Goal: Transaction & Acquisition: Obtain resource

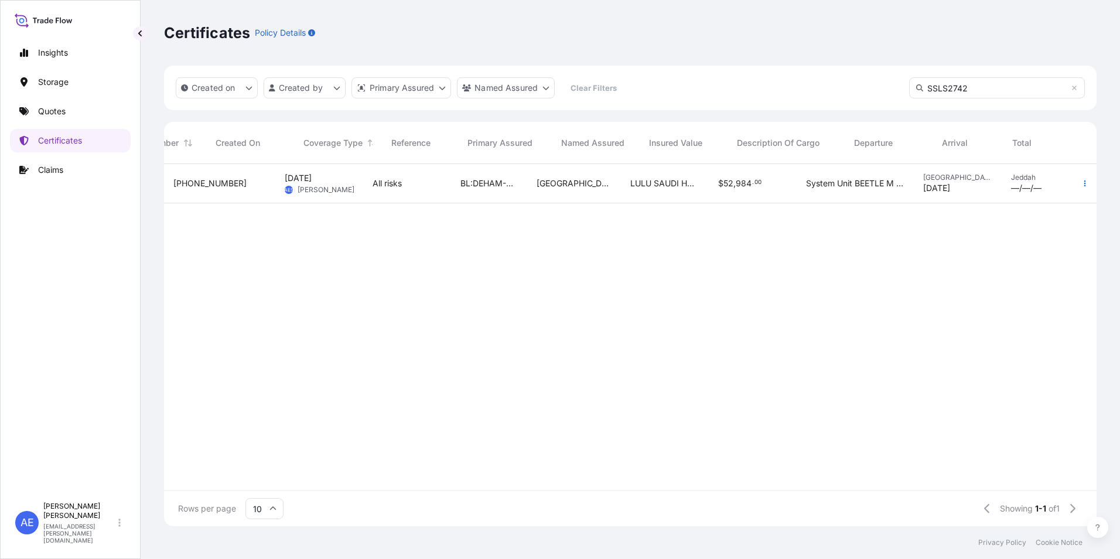
scroll to position [360, 924]
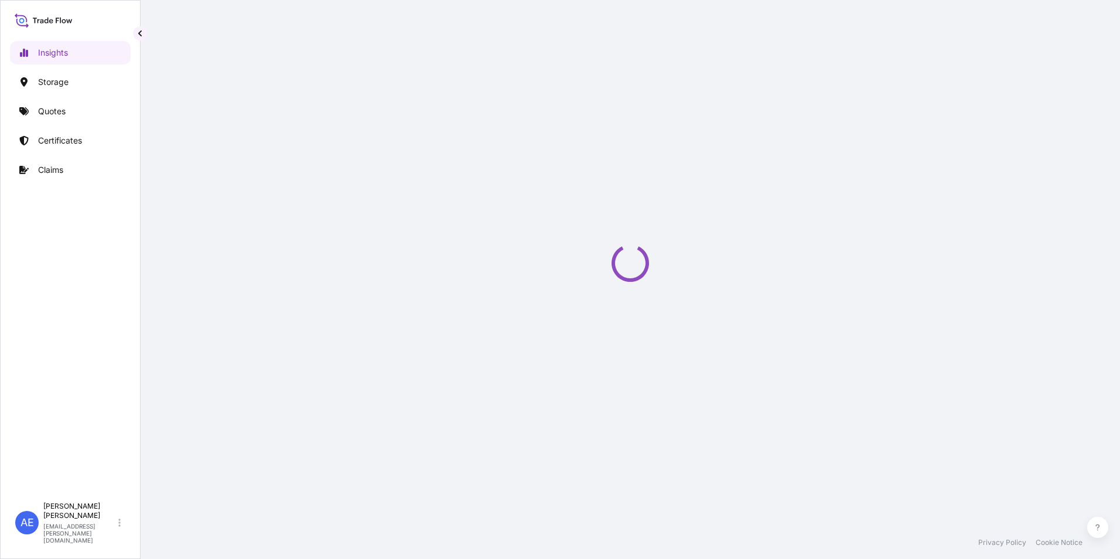
select select "2025"
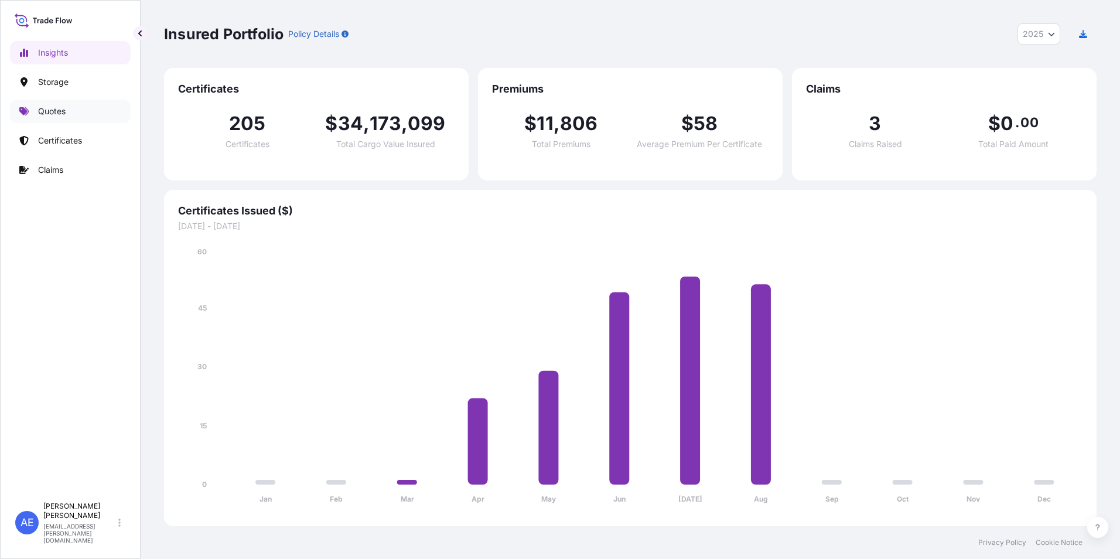
click at [66, 108] on link "Quotes" at bounding box center [70, 111] width 121 height 23
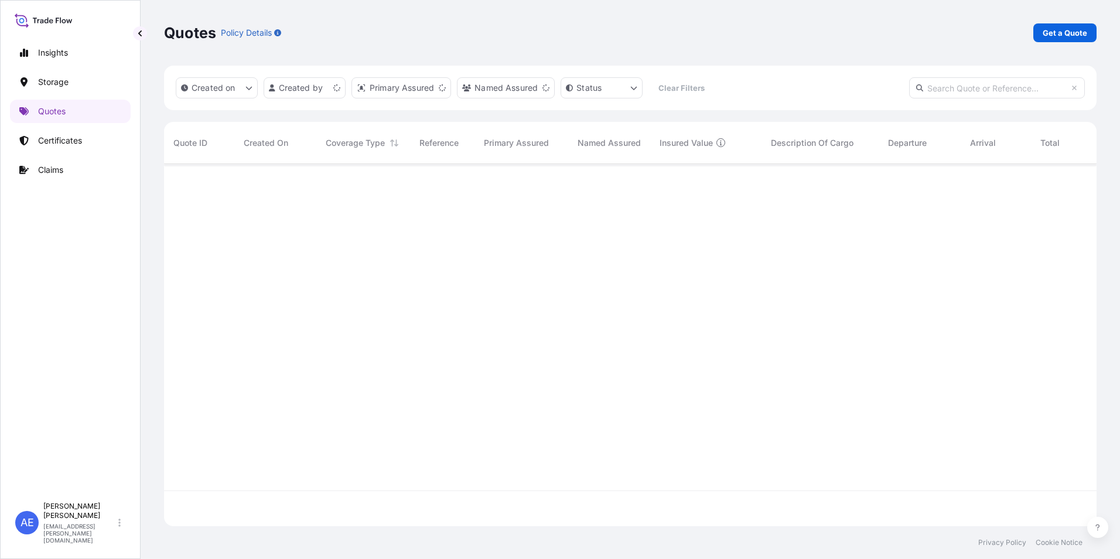
scroll to position [360, 924]
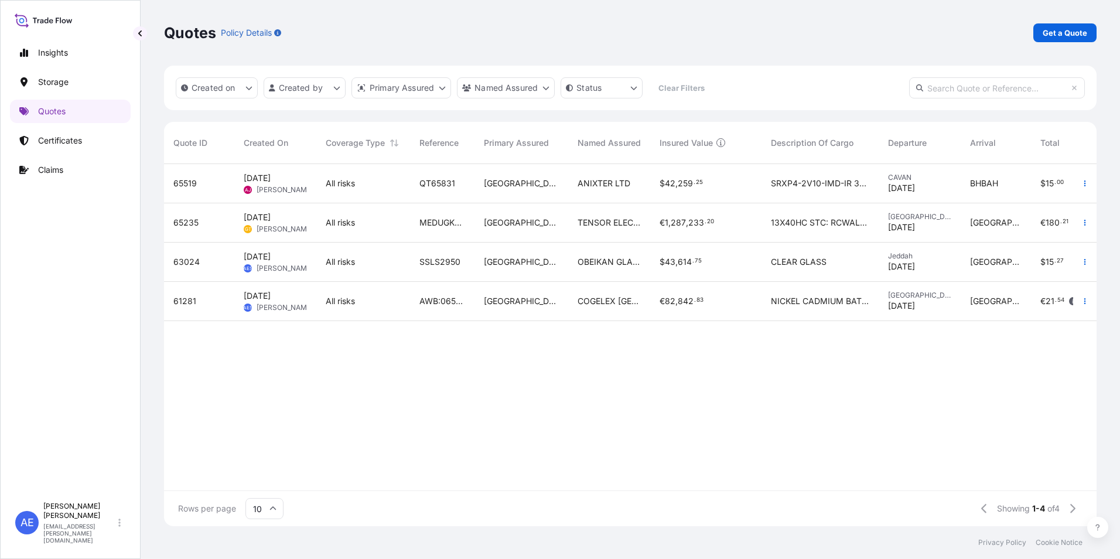
click at [1057, 24] on link "Get a Quote" at bounding box center [1064, 32] width 63 height 19
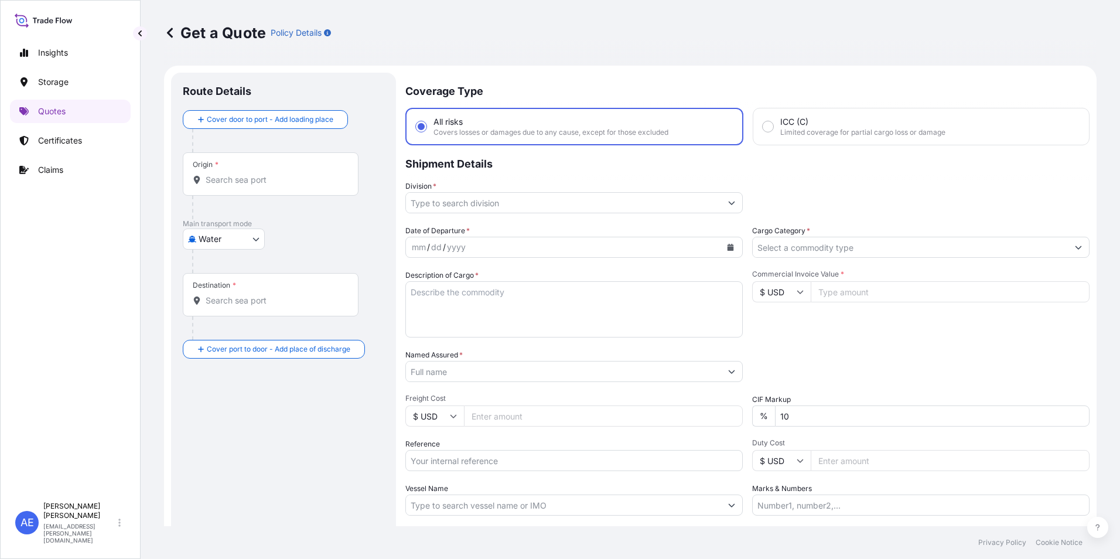
scroll to position [19, 0]
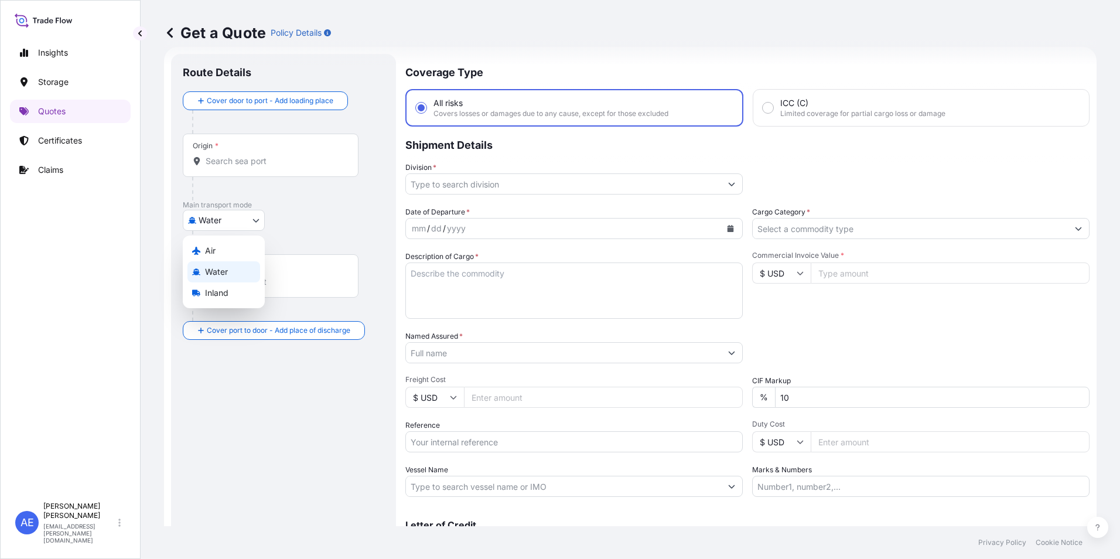
click at [217, 219] on body "Insights Storage Quotes Certificates Claims AE [PERSON_NAME] Samuel [EMAIL_ADDR…" at bounding box center [560, 279] width 1120 height 559
click at [213, 249] on span "Air" at bounding box center [210, 251] width 11 height 12
select select "Air"
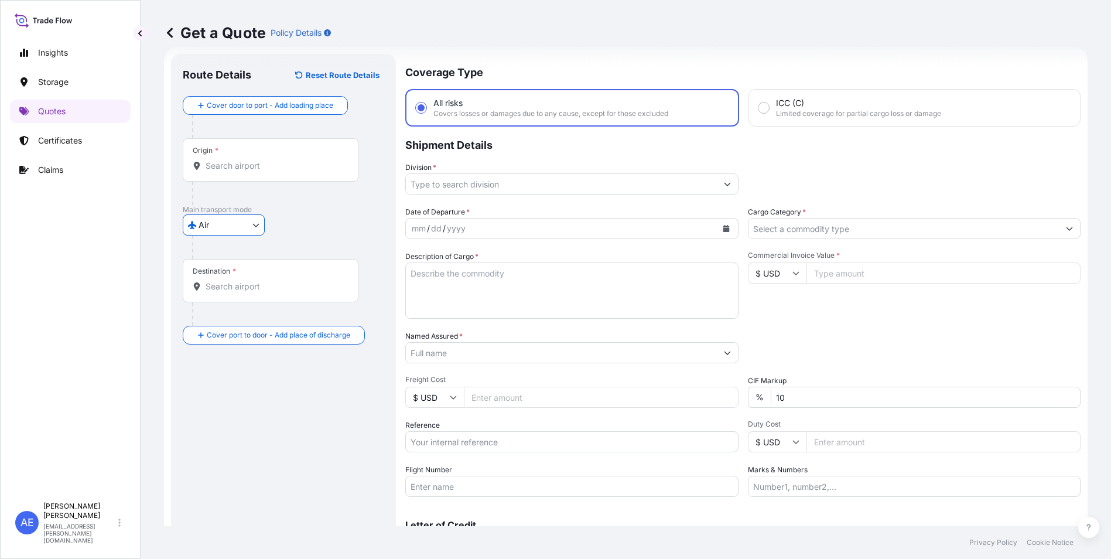
click at [466, 357] on input "Named Assured *" at bounding box center [561, 352] width 311 height 21
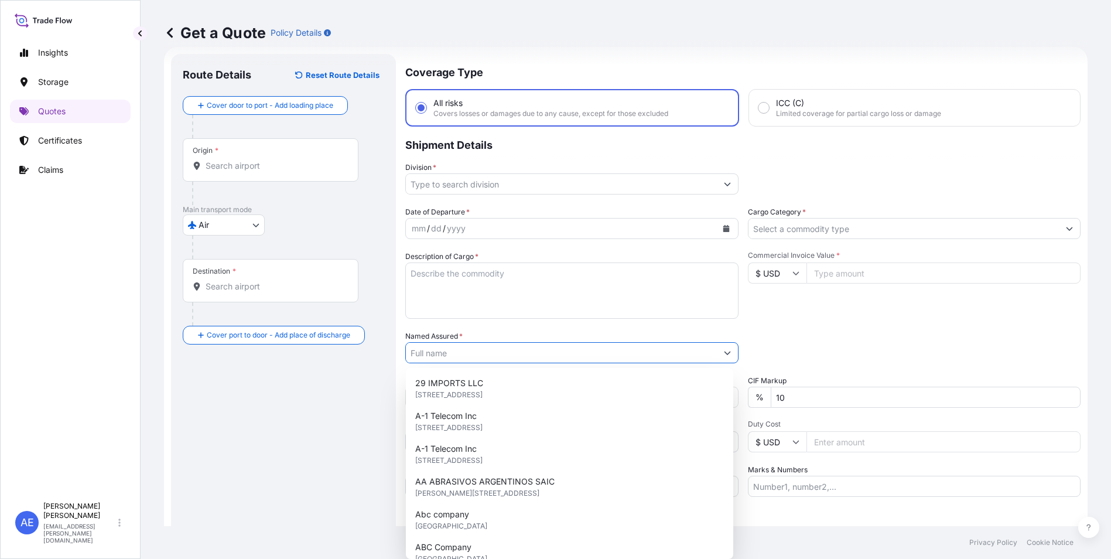
paste input "INTERNATIONAL SECURITY AND COMMUNICATION CO"
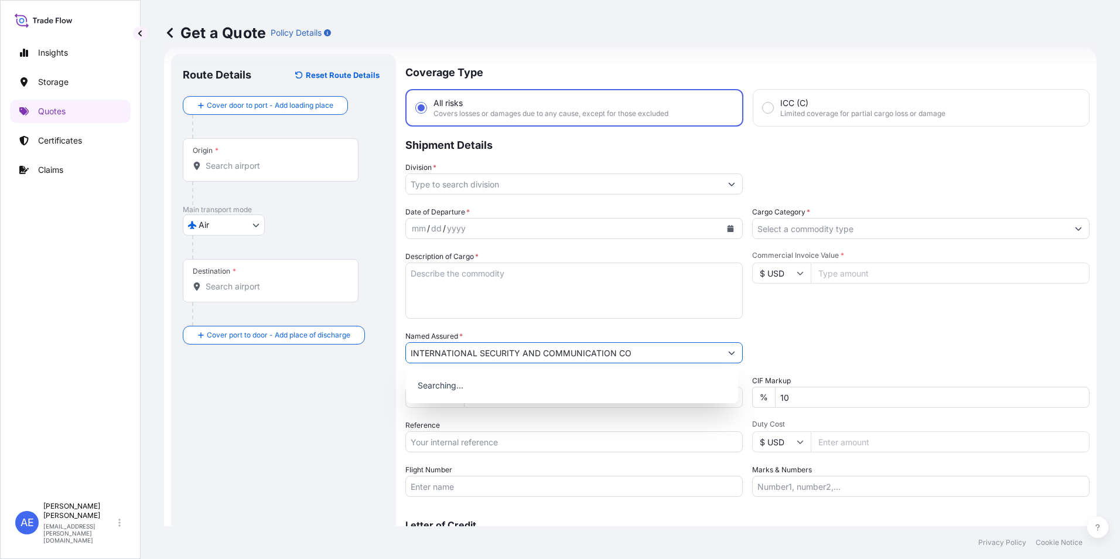
type input "INTERNATIONAL SECURITY AND COMMUNICATION CO"
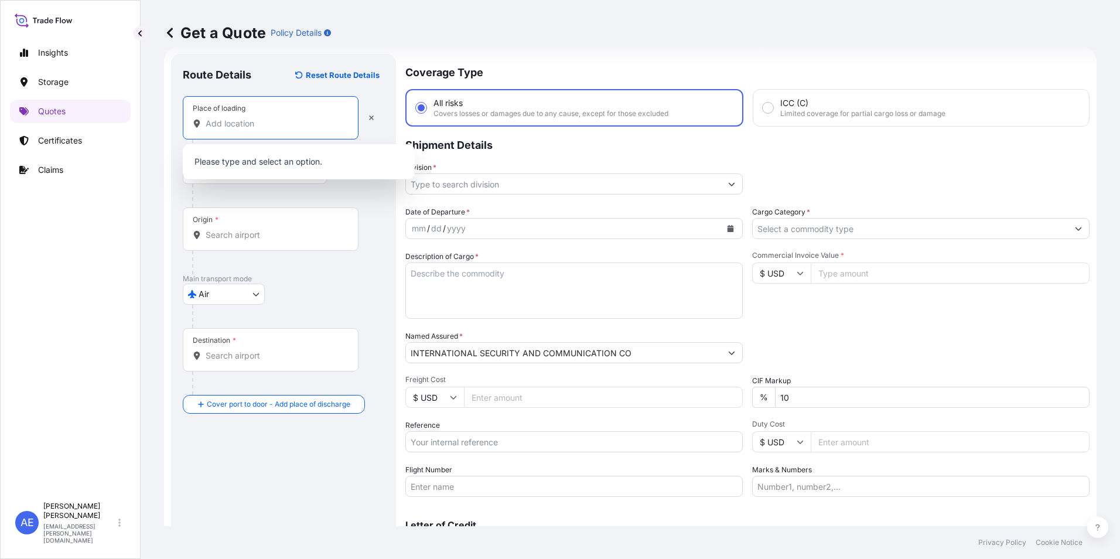
click at [274, 118] on input "Place of loading" at bounding box center [275, 124] width 138 height 12
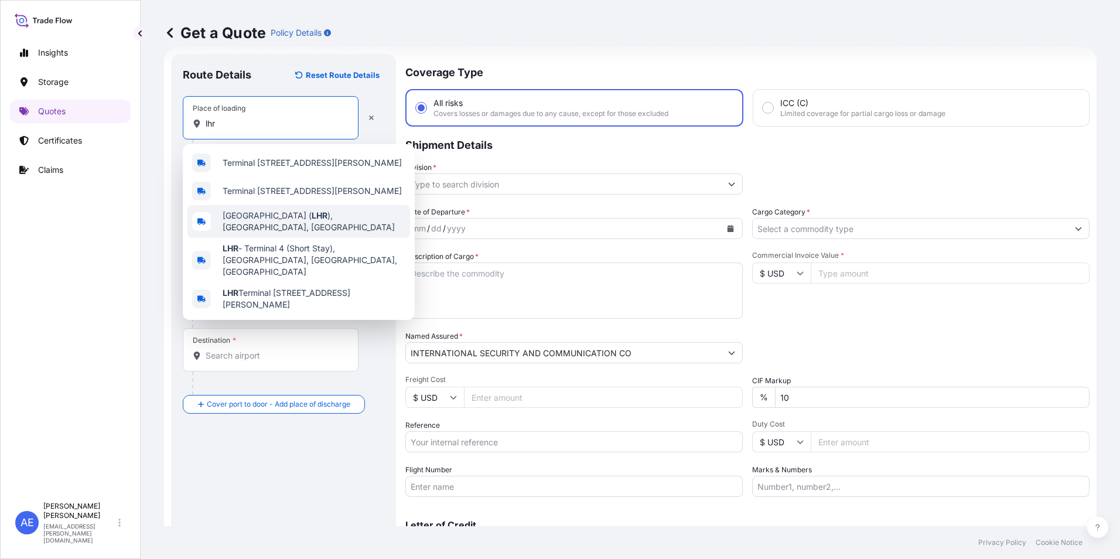
click at [283, 229] on span "[GEOGRAPHIC_DATA] ( LHR ), [GEOGRAPHIC_DATA], [GEOGRAPHIC_DATA]" at bounding box center [314, 221] width 183 height 23
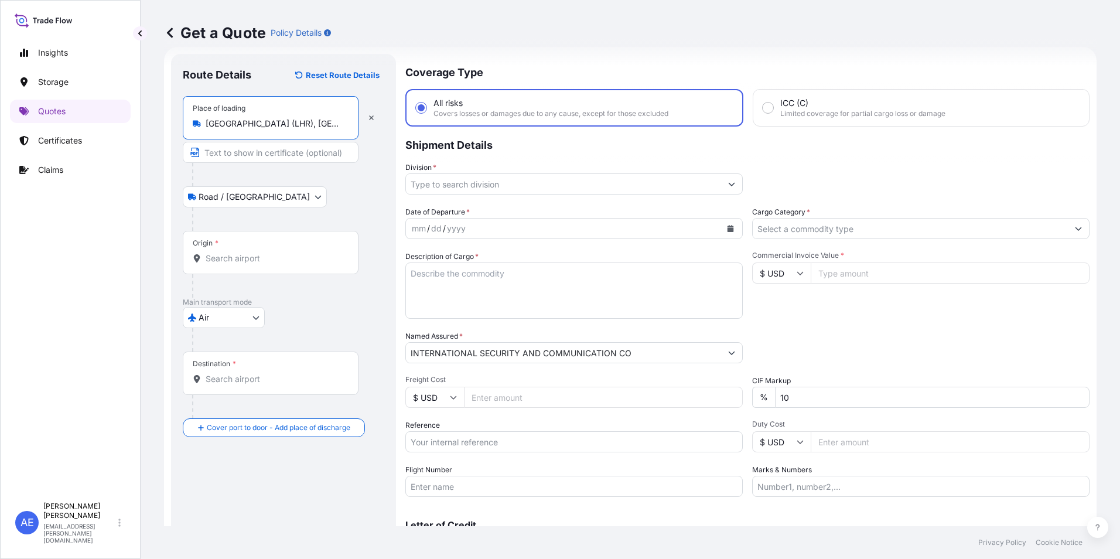
type input "[GEOGRAPHIC_DATA] (LHR), [GEOGRAPHIC_DATA], [GEOGRAPHIC_DATA]"
click at [256, 248] on div "Origin *" at bounding box center [271, 252] width 176 height 43
click at [256, 252] on input "Origin *" at bounding box center [275, 258] width 138 height 12
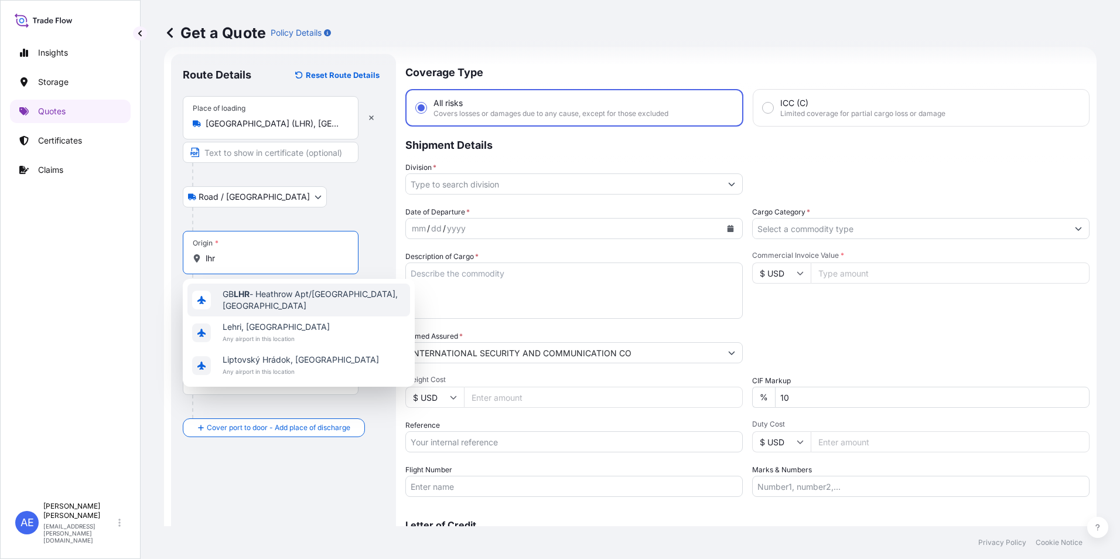
click at [269, 308] on span "GB LHR - Heathrow Apt/[GEOGRAPHIC_DATA], [GEOGRAPHIC_DATA]" at bounding box center [314, 299] width 183 height 23
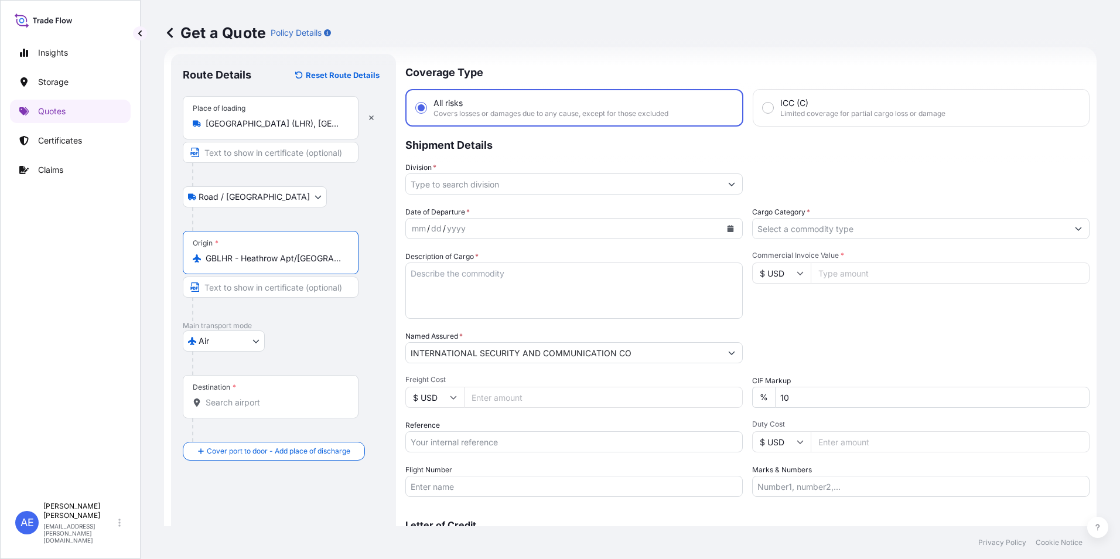
type input "GBLHR - Heathrow Apt/[GEOGRAPHIC_DATA], [GEOGRAPHIC_DATA]"
click at [252, 391] on div "Destination *" at bounding box center [271, 396] width 176 height 43
click at [252, 396] on input "Destination *" at bounding box center [275, 402] width 138 height 12
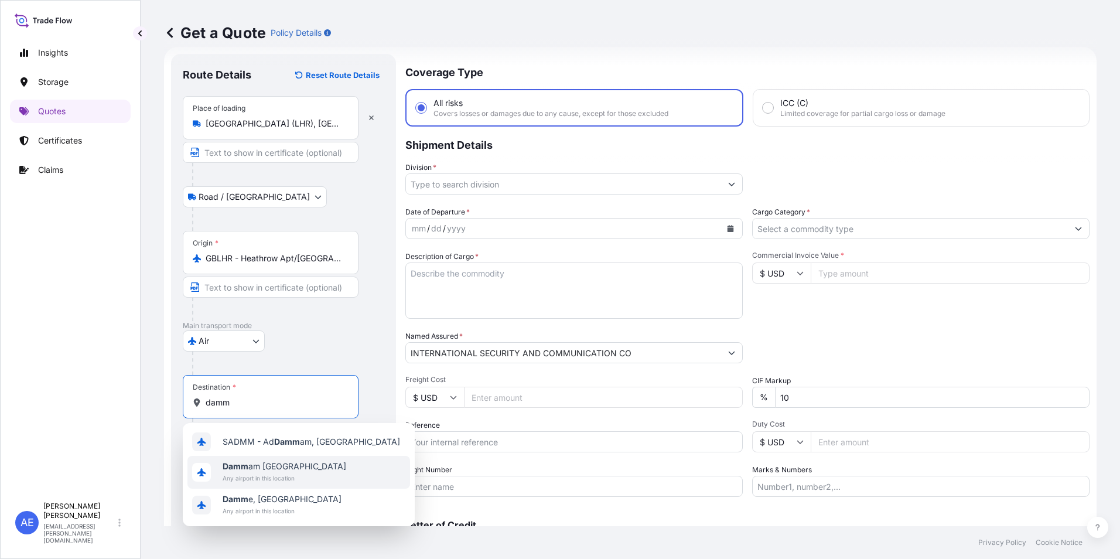
click at [254, 469] on span "Damm am [GEOGRAPHIC_DATA]" at bounding box center [285, 466] width 124 height 12
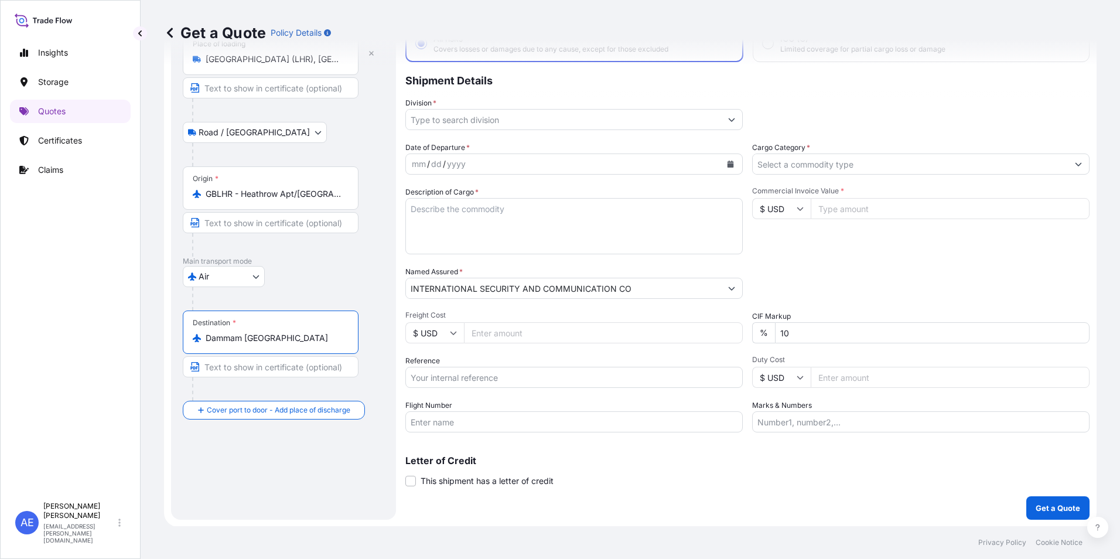
scroll to position [84, 0]
type input "Dammam [GEOGRAPHIC_DATA]"
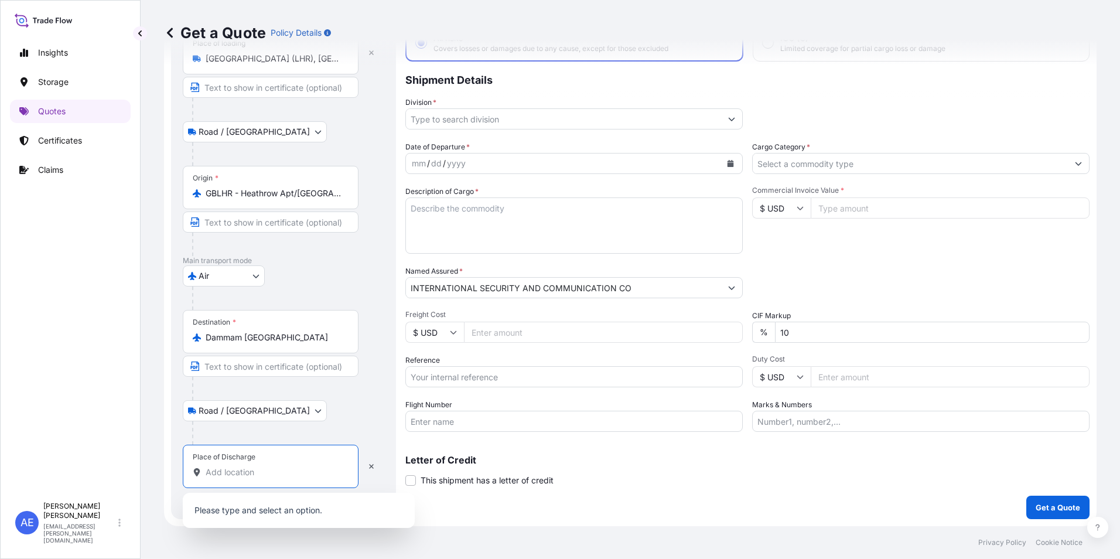
click at [245, 473] on input "Place of Discharge" at bounding box center [275, 472] width 138 height 12
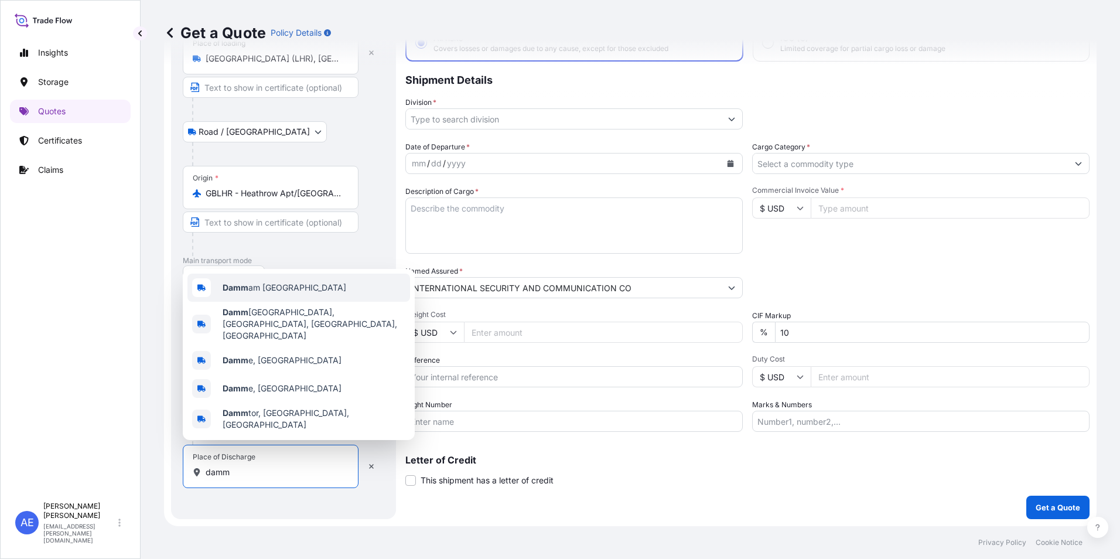
click at [271, 302] on div "Damm am [GEOGRAPHIC_DATA]" at bounding box center [298, 287] width 223 height 28
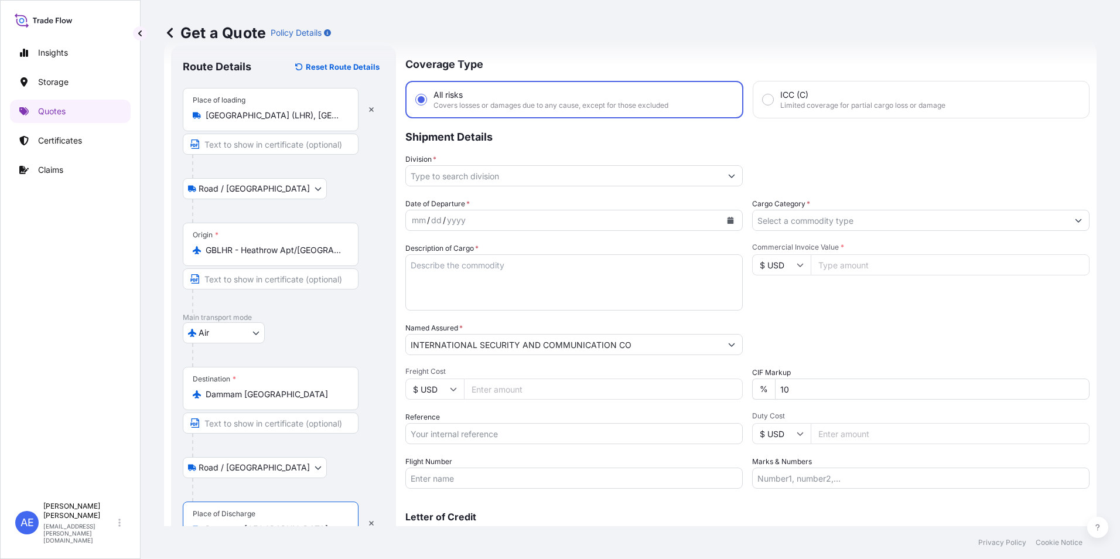
scroll to position [0, 0]
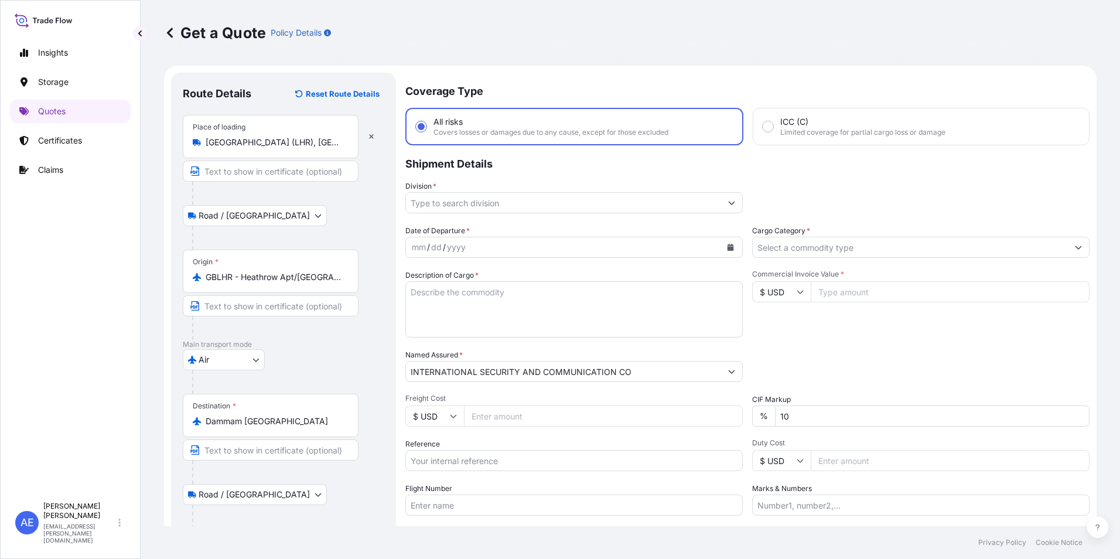
type input "Dammam [GEOGRAPHIC_DATA]"
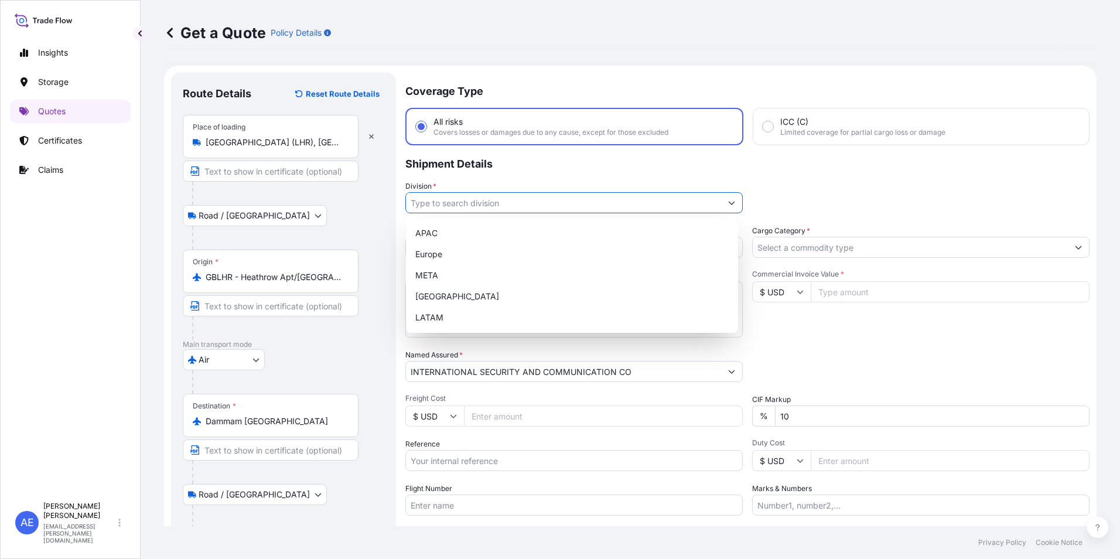
click at [655, 206] on input "Division *" at bounding box center [563, 202] width 315 height 21
click at [484, 270] on div "META" at bounding box center [572, 275] width 323 height 21
type input "META"
click at [439, 267] on div "META" at bounding box center [572, 275] width 323 height 21
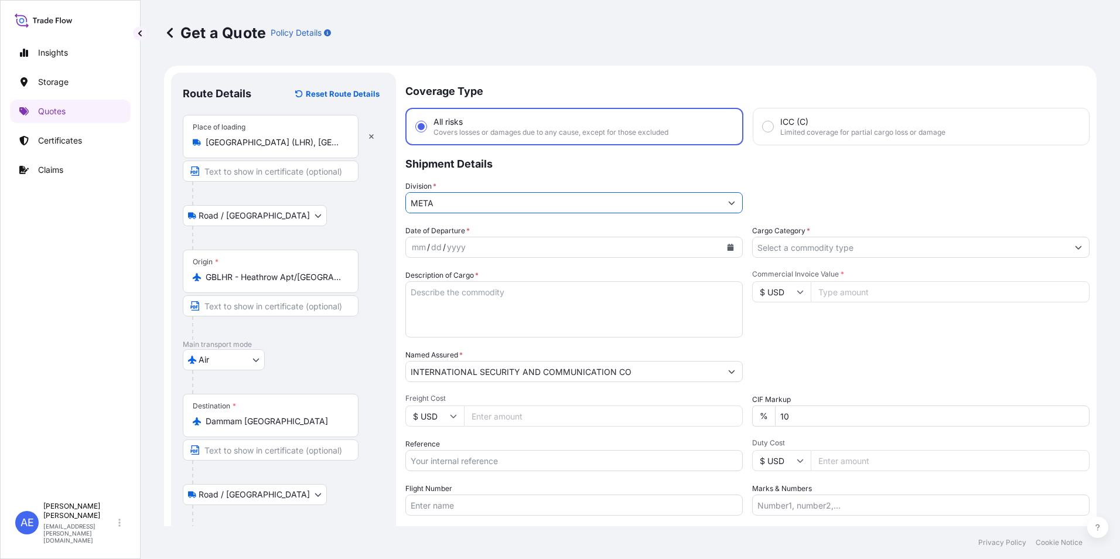
click at [728, 243] on button "Calendar" at bounding box center [730, 247] width 19 height 19
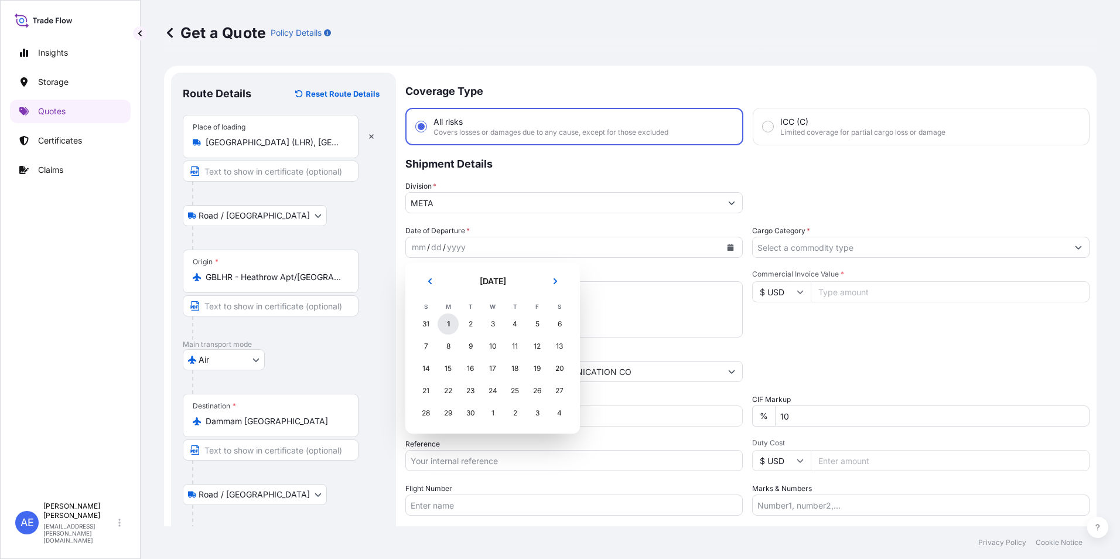
click at [450, 323] on div "1" at bounding box center [447, 323] width 21 height 21
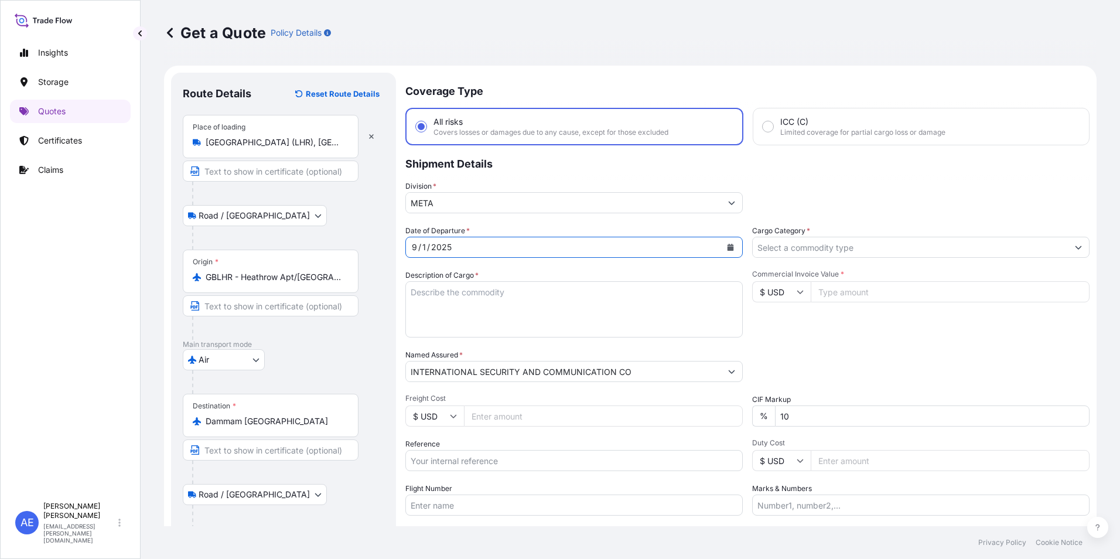
click at [819, 249] on input "Cargo Category *" at bounding box center [910, 247] width 315 height 21
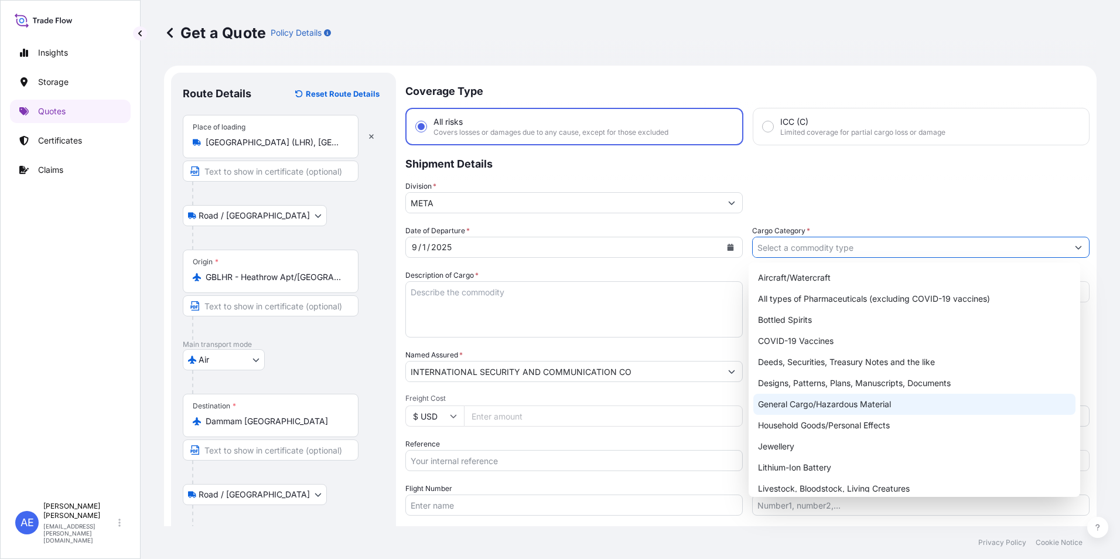
click at [810, 407] on div "General Cargo/Hazardous Material" at bounding box center [914, 404] width 323 height 21
type input "General Cargo/Hazardous Material"
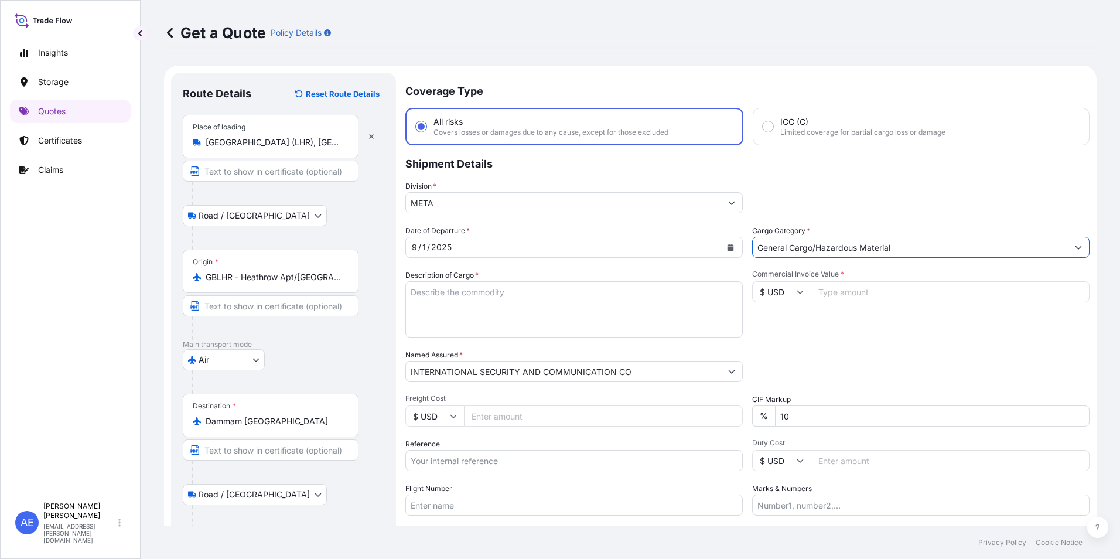
click at [827, 291] on input "Commercial Invoice Value *" at bounding box center [949, 291] width 279 height 21
type input "18"
click at [803, 294] on input "$ USD" at bounding box center [781, 291] width 59 height 21
drag, startPoint x: 765, startPoint y: 327, endPoint x: 834, endPoint y: 296, distance: 76.0
click at [768, 325] on div "€ EUR" at bounding box center [777, 324] width 49 height 22
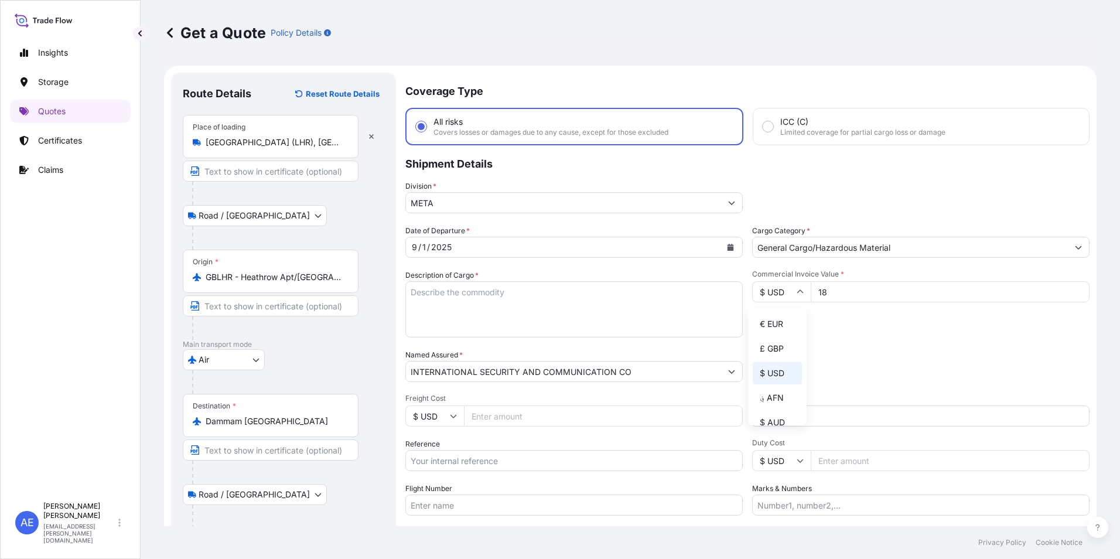
type input "€ EUR"
drag, startPoint x: 811, startPoint y: 292, endPoint x: 673, endPoint y: 300, distance: 138.4
click at [678, 300] on div "Date of Departure * [DATE] Cargo Category * General Cargo/Hazardous Material De…" at bounding box center [747, 370] width 684 height 290
click at [878, 291] on input "6166" at bounding box center [949, 291] width 279 height 21
click at [879, 295] on input "6166" at bounding box center [949, 291] width 279 height 21
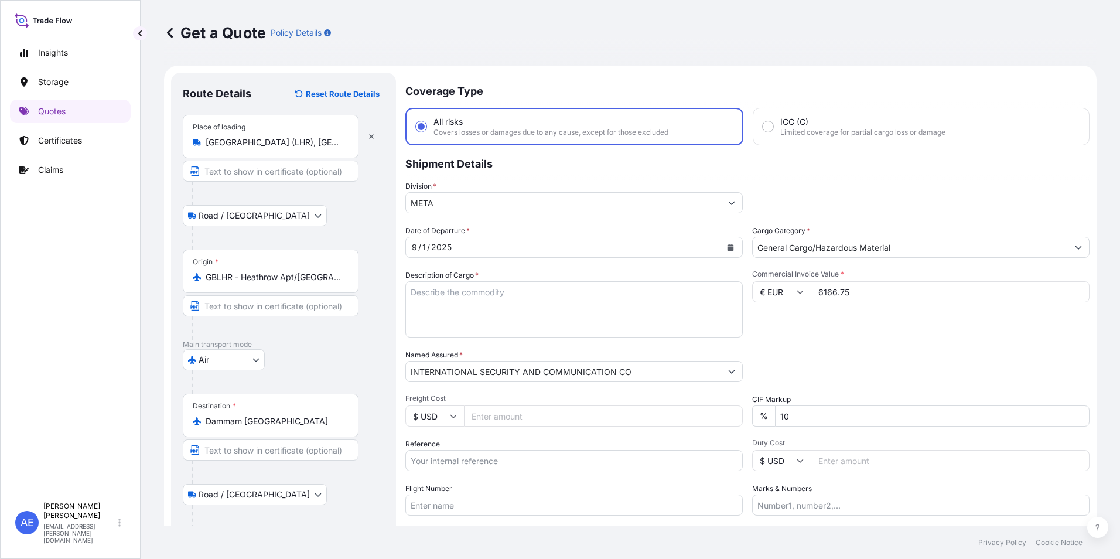
type input "6166.75"
click at [457, 298] on textarea "Description of Cargo *" at bounding box center [573, 309] width 337 height 56
paste textarea "Communication equipment"
type textarea "Communication equipment"
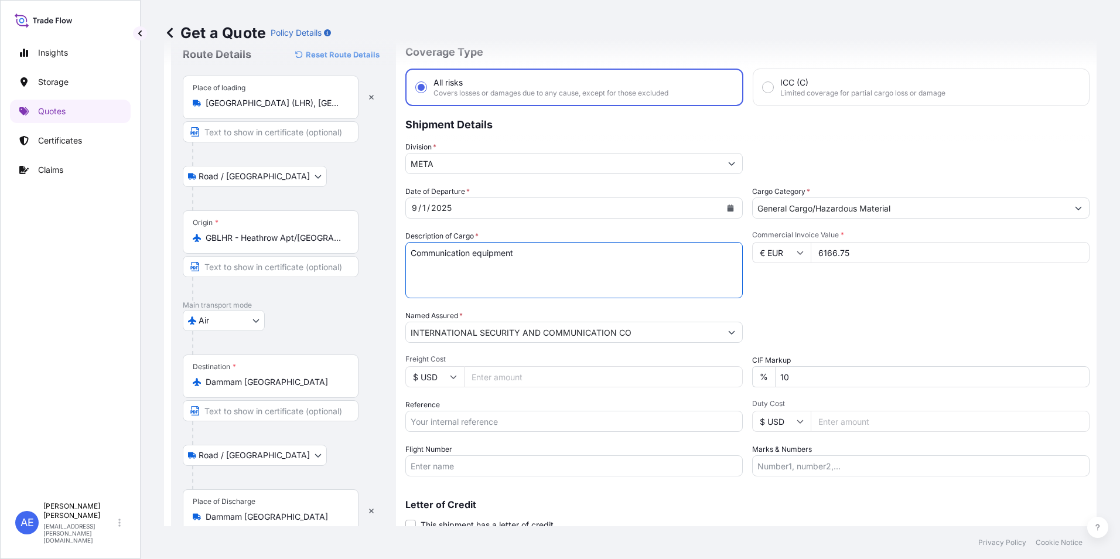
scroll to position [88, 0]
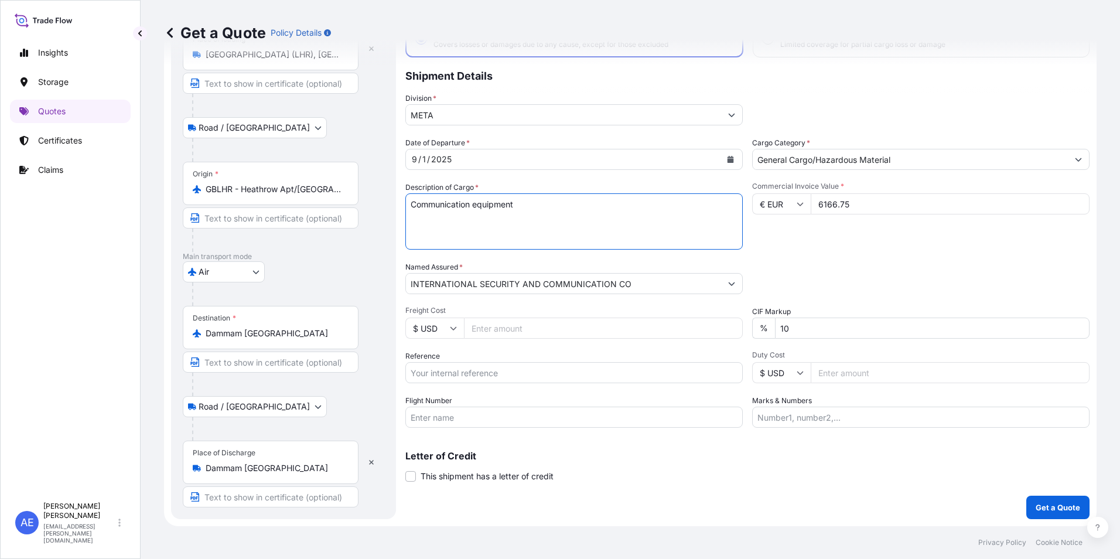
click at [496, 374] on input "Reference" at bounding box center [573, 372] width 337 height 21
paste input "SSLS3074"
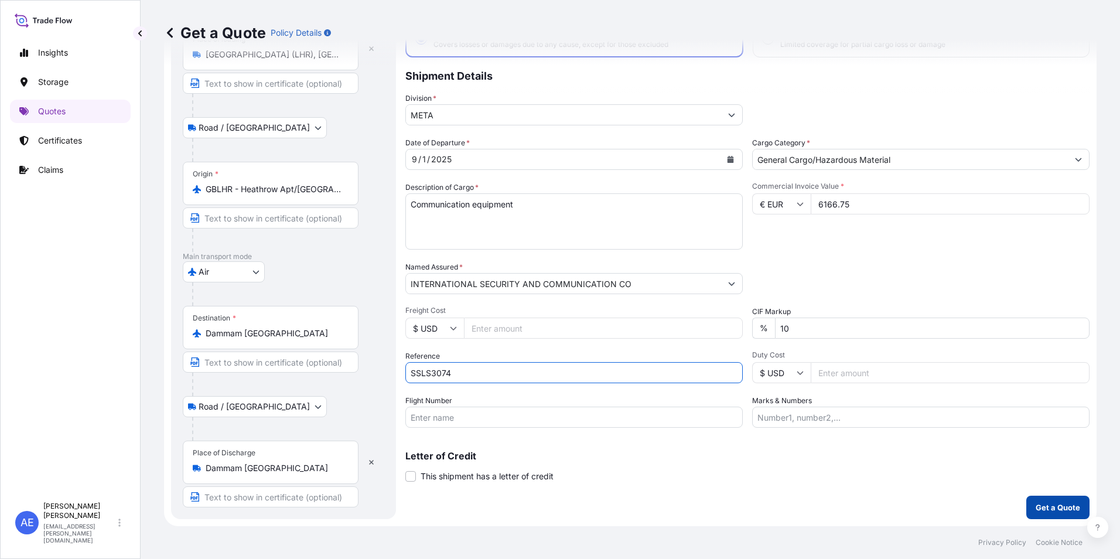
type input "SSLS3074"
click at [1035, 511] on p "Get a Quote" at bounding box center [1057, 507] width 45 height 12
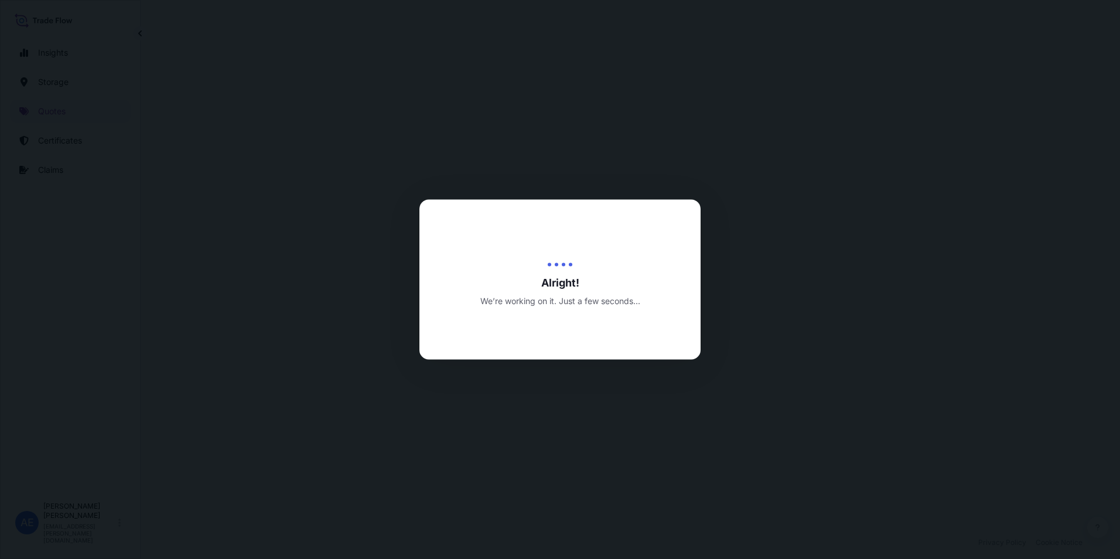
select select "Road / [GEOGRAPHIC_DATA]"
select select "Air"
select select "Road / [GEOGRAPHIC_DATA]"
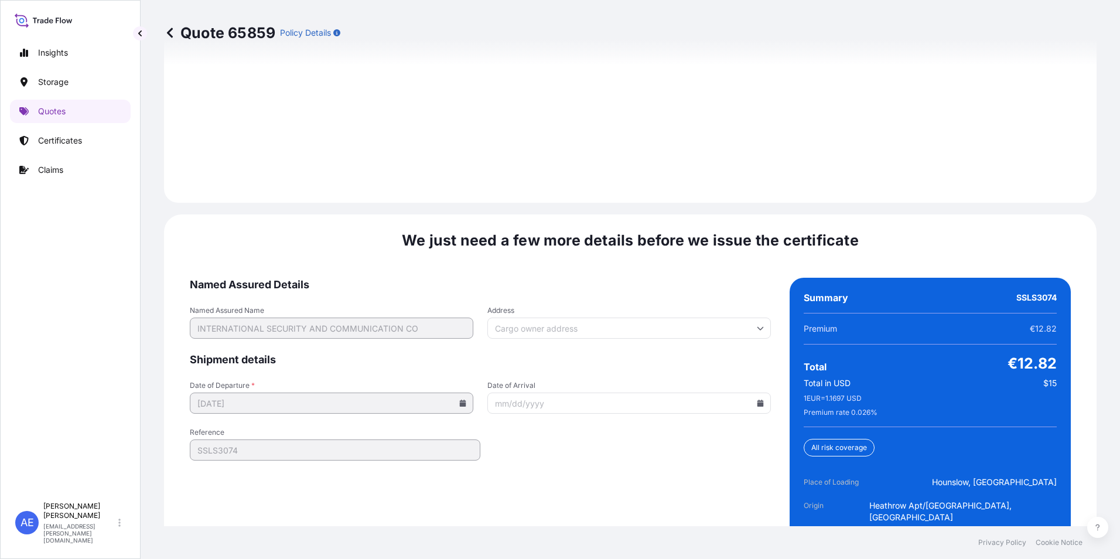
scroll to position [1804, 0]
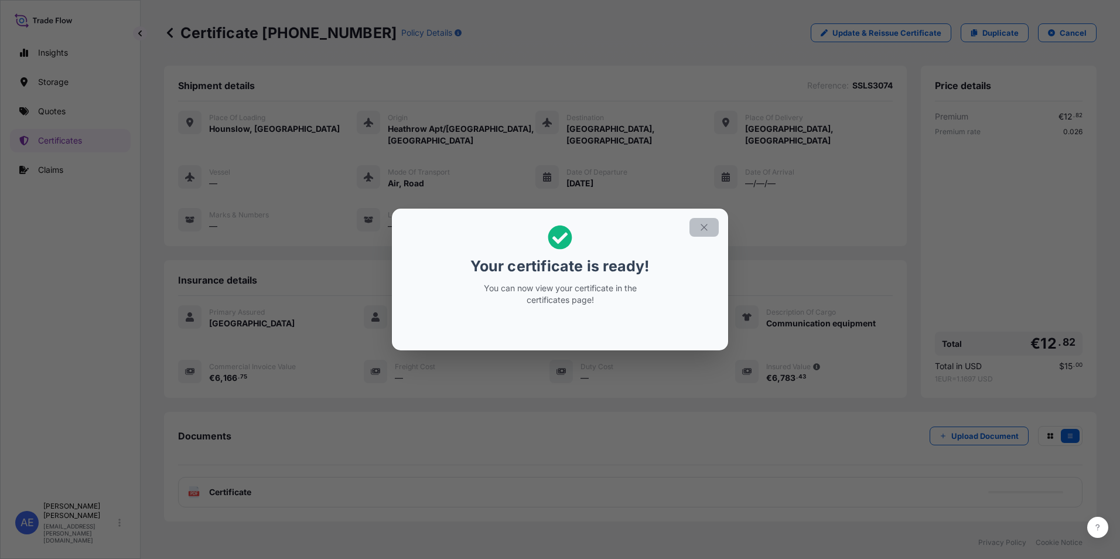
click at [701, 234] on button "button" at bounding box center [703, 227] width 29 height 19
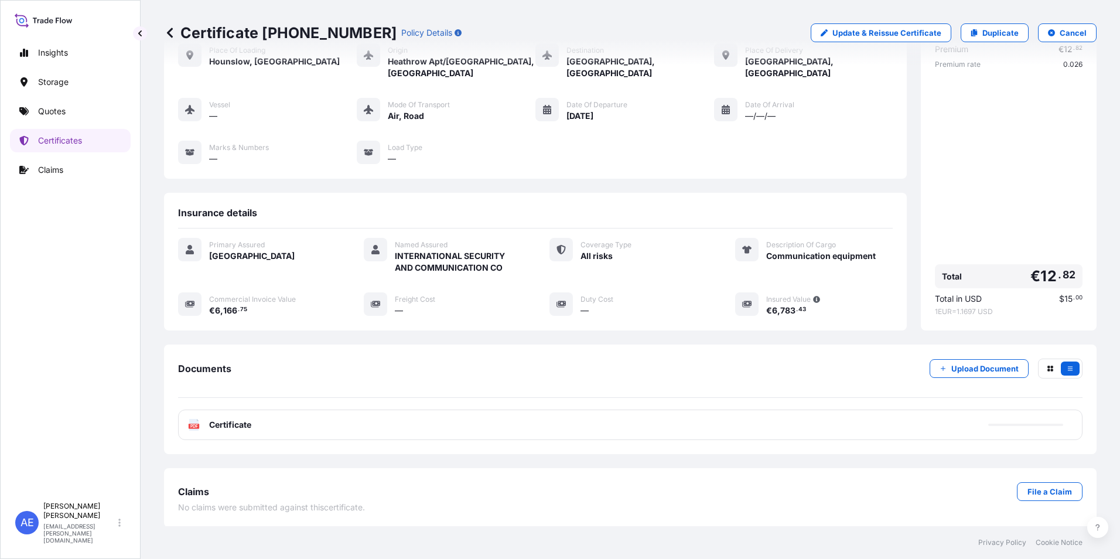
scroll to position [69, 0]
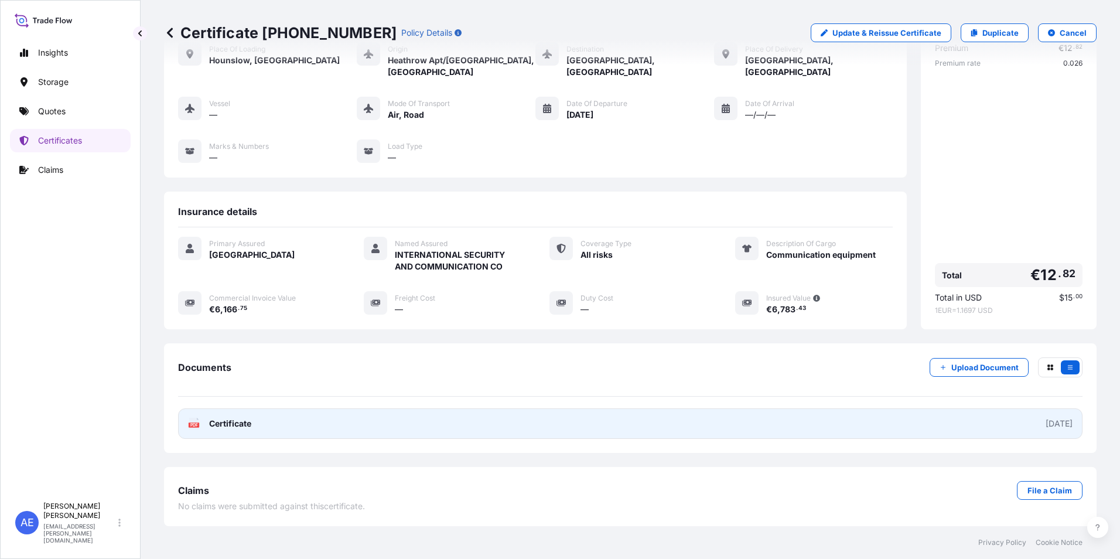
click at [265, 423] on link "PDF Certificate [DATE]" at bounding box center [630, 423] width 904 height 30
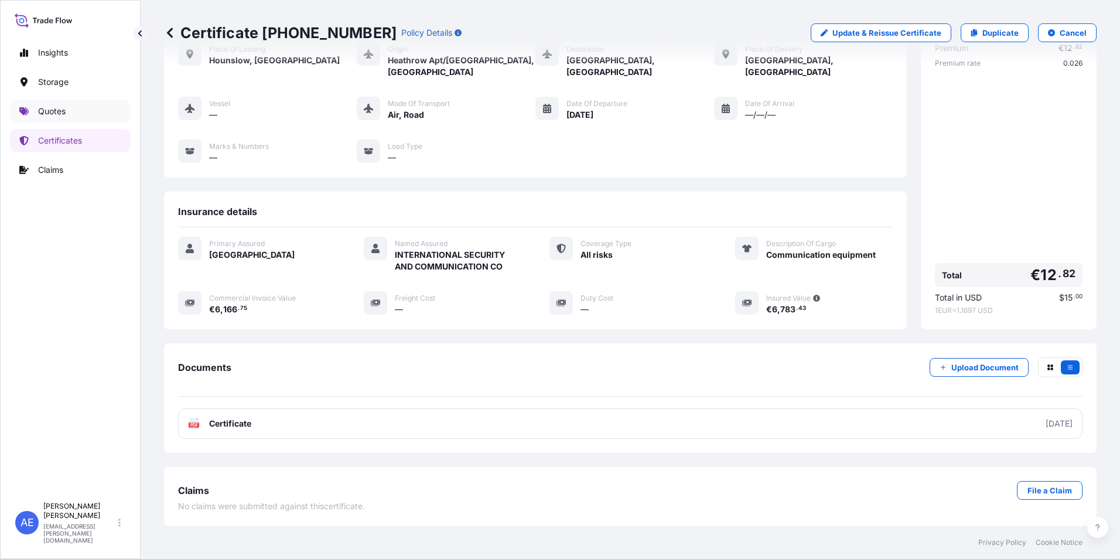
click at [64, 105] on link "Quotes" at bounding box center [70, 111] width 121 height 23
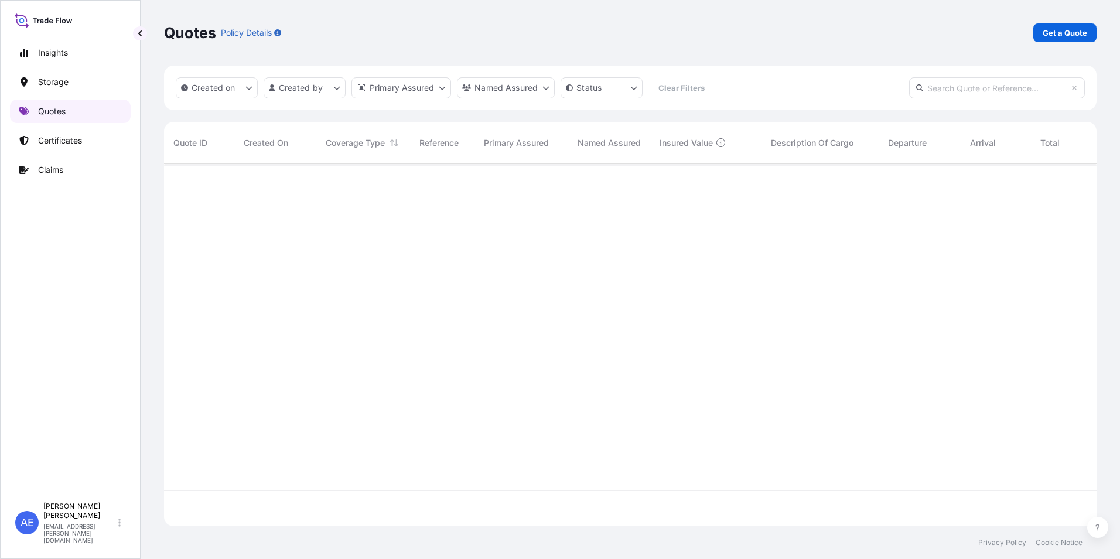
scroll to position [360, 924]
click at [1058, 29] on p "Get a Quote" at bounding box center [1064, 33] width 45 height 12
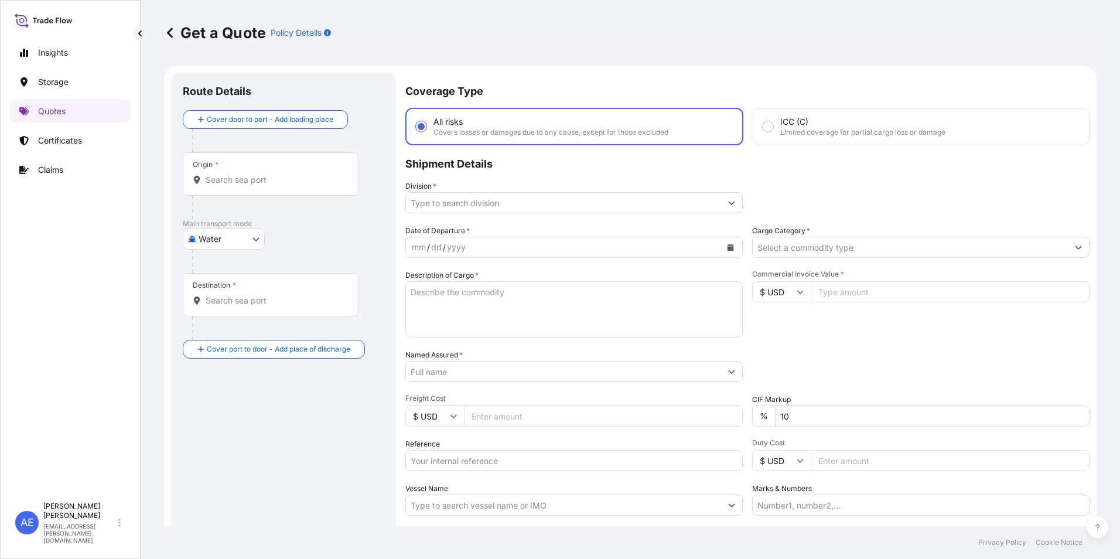
scroll to position [19, 0]
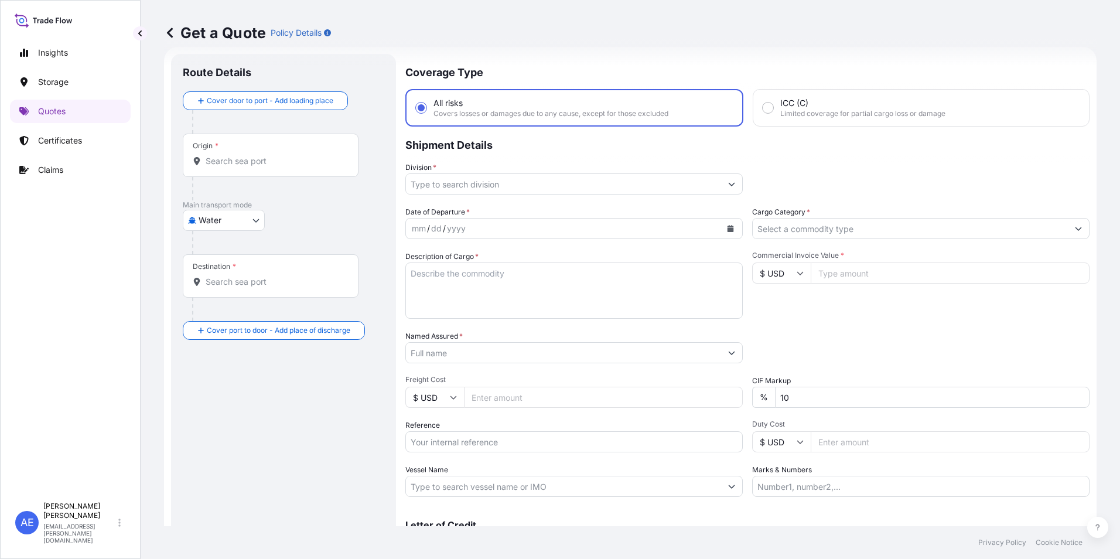
click at [248, 221] on body "Insights Storage Quotes Certificates Claims AE [PERSON_NAME] Samuel [EMAIL_ADDR…" at bounding box center [560, 279] width 1120 height 559
click at [237, 245] on div "Air" at bounding box center [223, 250] width 73 height 21
select select "Air"
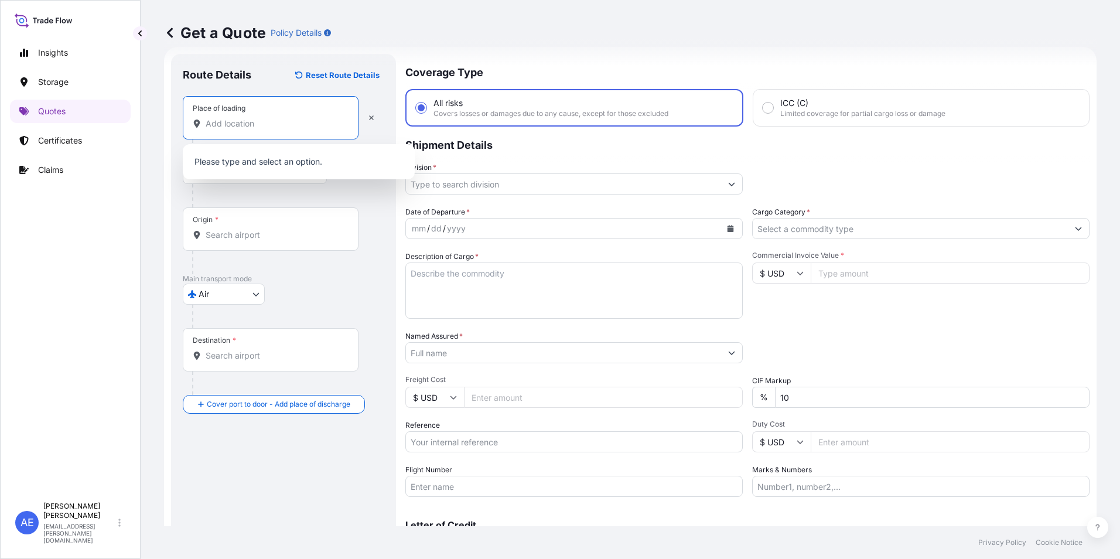
click at [225, 126] on input "Place of loading" at bounding box center [275, 124] width 138 height 12
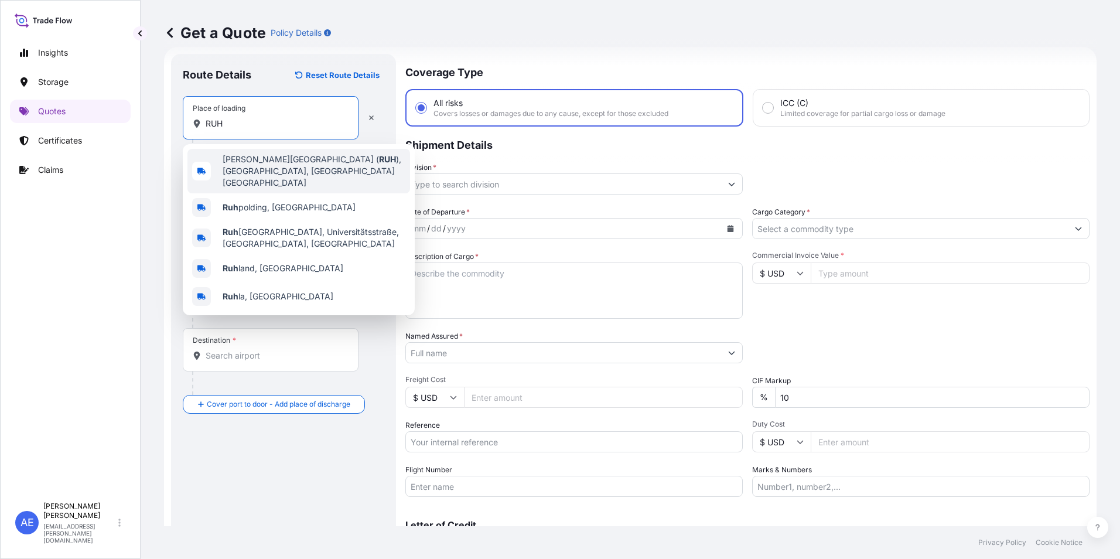
click at [285, 172] on span "[PERSON_NAME][GEOGRAPHIC_DATA] ( RUH ), [GEOGRAPHIC_DATA], [GEOGRAPHIC_DATA] [G…" at bounding box center [314, 170] width 183 height 35
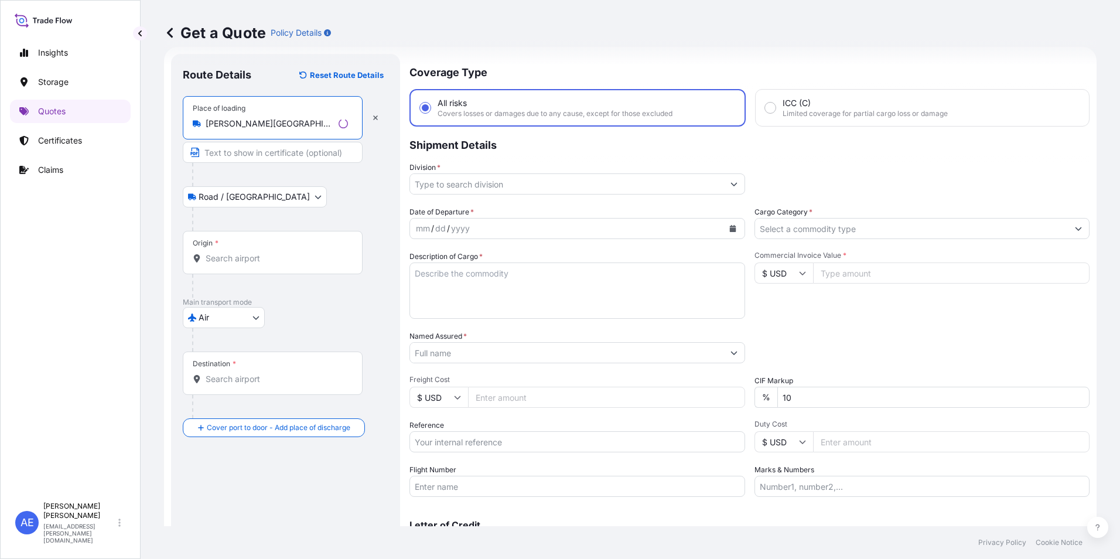
type input "[PERSON_NAME][GEOGRAPHIC_DATA] (RUH), [GEOGRAPHIC_DATA], [GEOGRAPHIC_DATA] [GEO…"
click at [235, 250] on div "Origin *" at bounding box center [273, 252] width 180 height 43
click at [235, 252] on input "Origin *" at bounding box center [277, 258] width 142 height 12
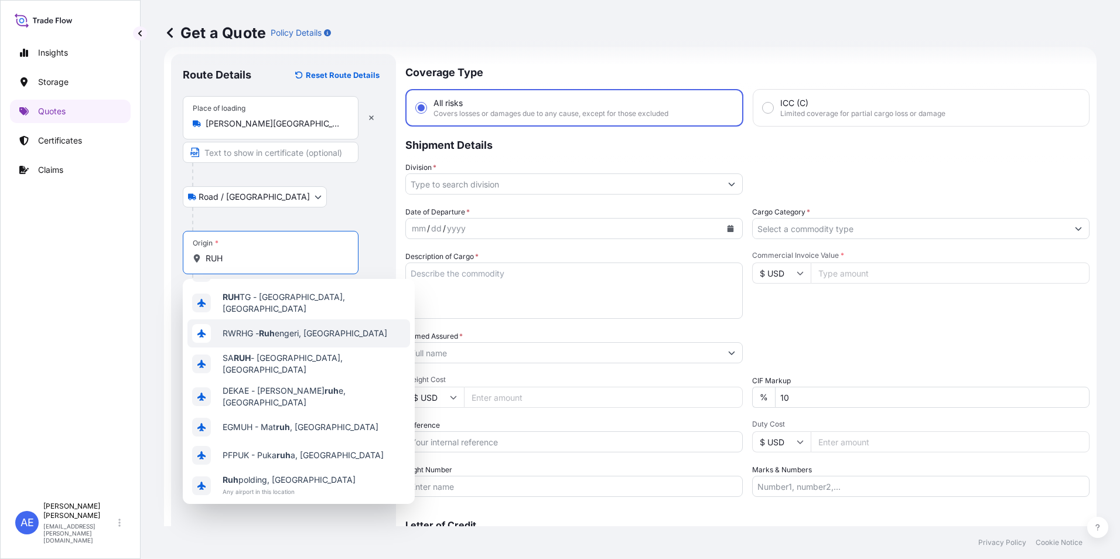
scroll to position [47, 0]
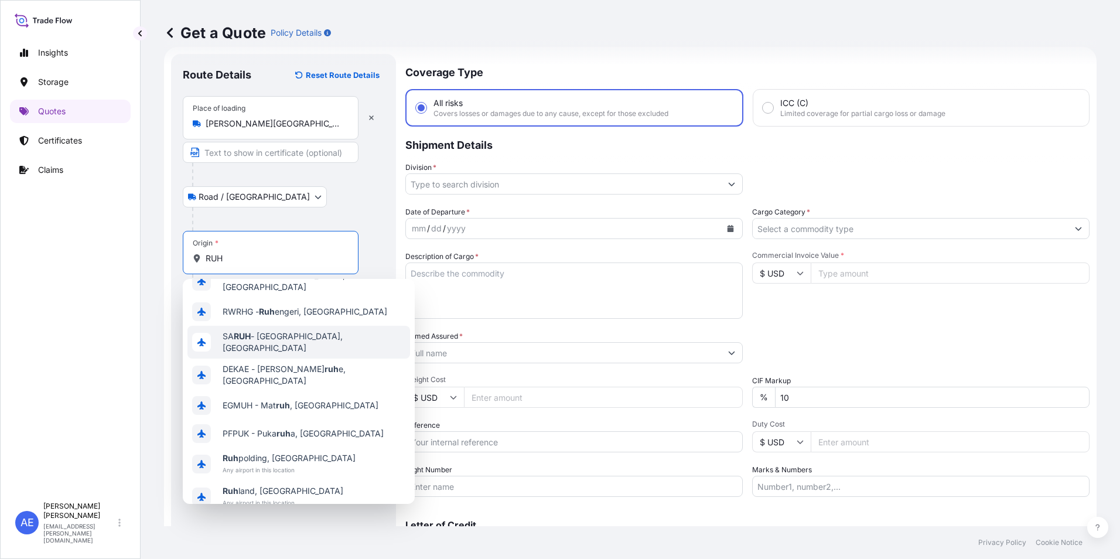
click at [284, 330] on span "[PERSON_NAME] - [GEOGRAPHIC_DATA], [GEOGRAPHIC_DATA]" at bounding box center [314, 341] width 183 height 23
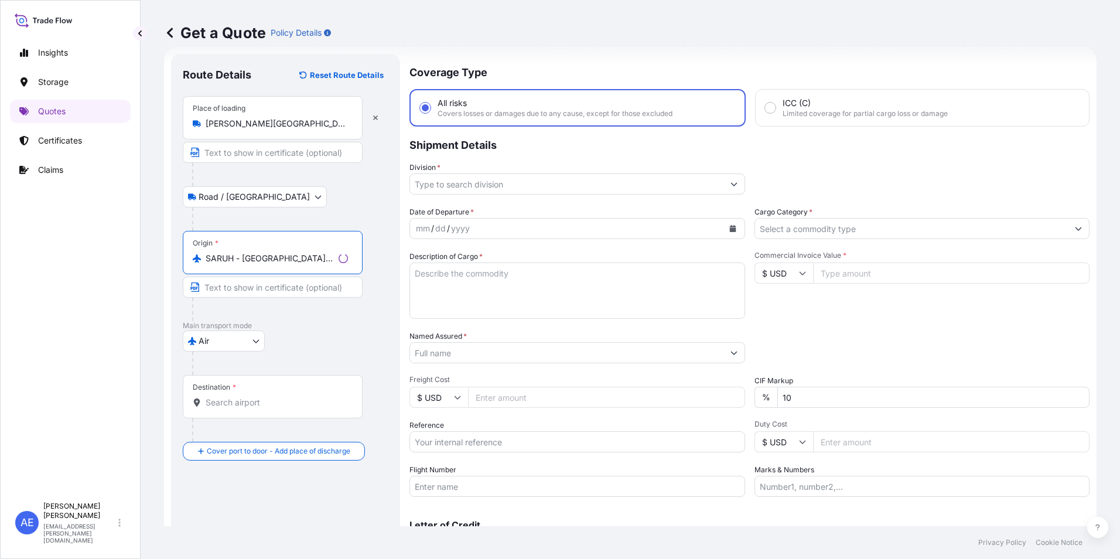
type input "SARUH - [GEOGRAPHIC_DATA], [GEOGRAPHIC_DATA]"
click at [241, 385] on div "Destination *" at bounding box center [273, 396] width 180 height 43
click at [241, 396] on input "Destination *" at bounding box center [277, 402] width 142 height 12
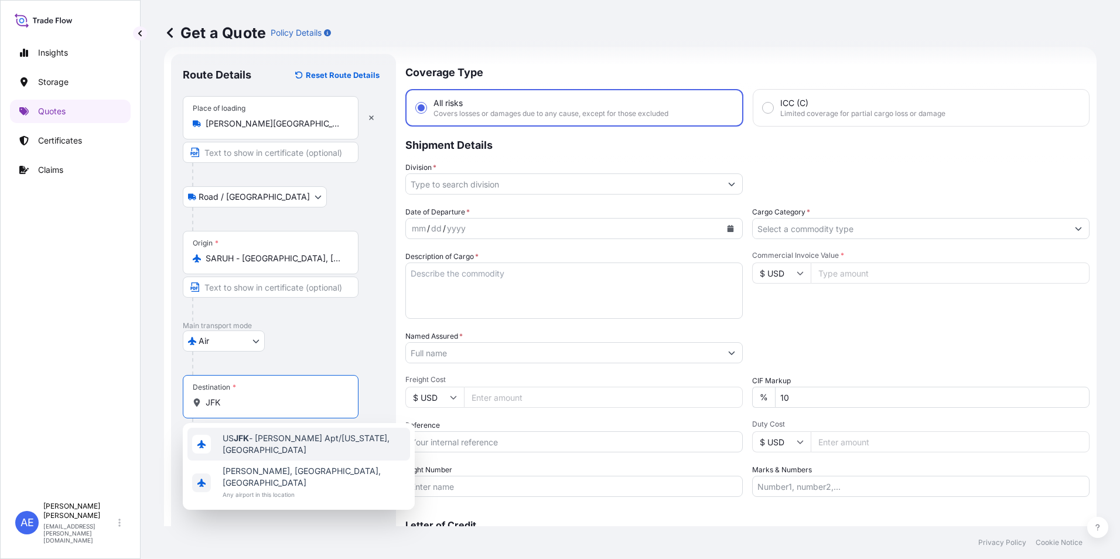
click at [281, 447] on span "US JFK - [PERSON_NAME] Apt/[US_STATE], [GEOGRAPHIC_DATA]" at bounding box center [314, 443] width 183 height 23
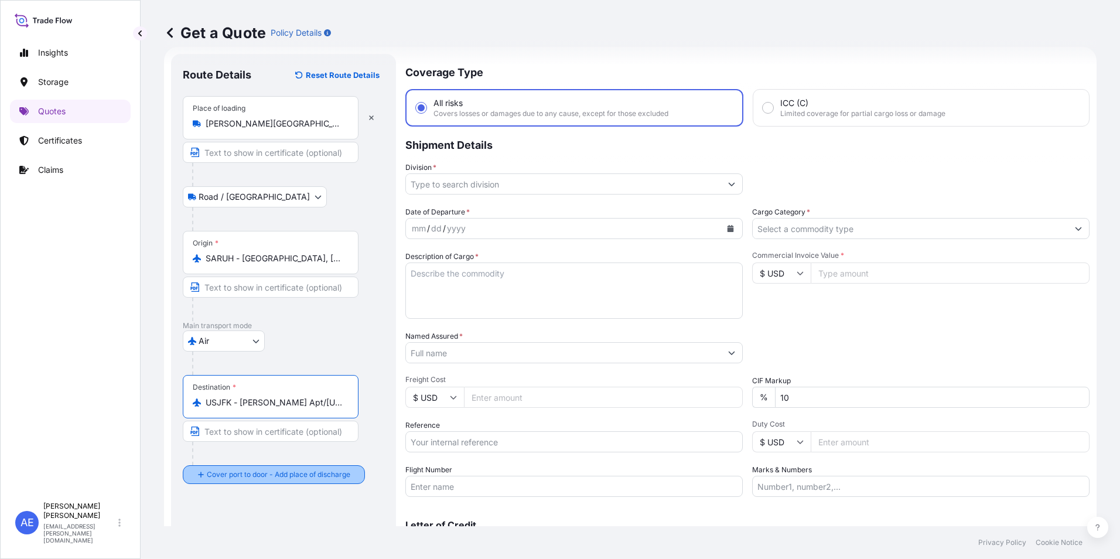
type input "USJFK - [PERSON_NAME] Apt/[US_STATE], [GEOGRAPHIC_DATA]"
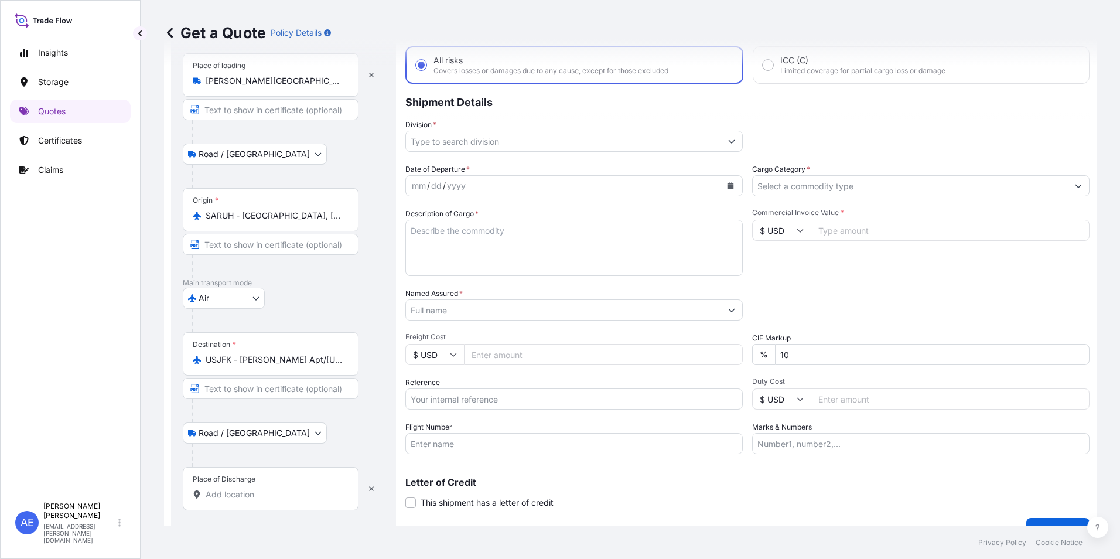
scroll to position [77, 0]
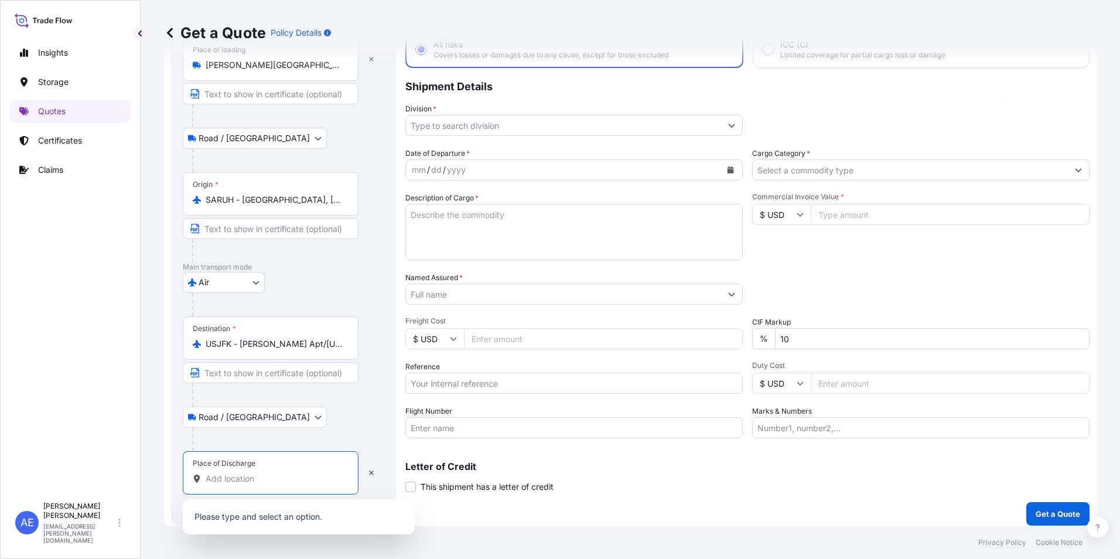
click at [234, 473] on input "Place of Discharge" at bounding box center [275, 479] width 138 height 12
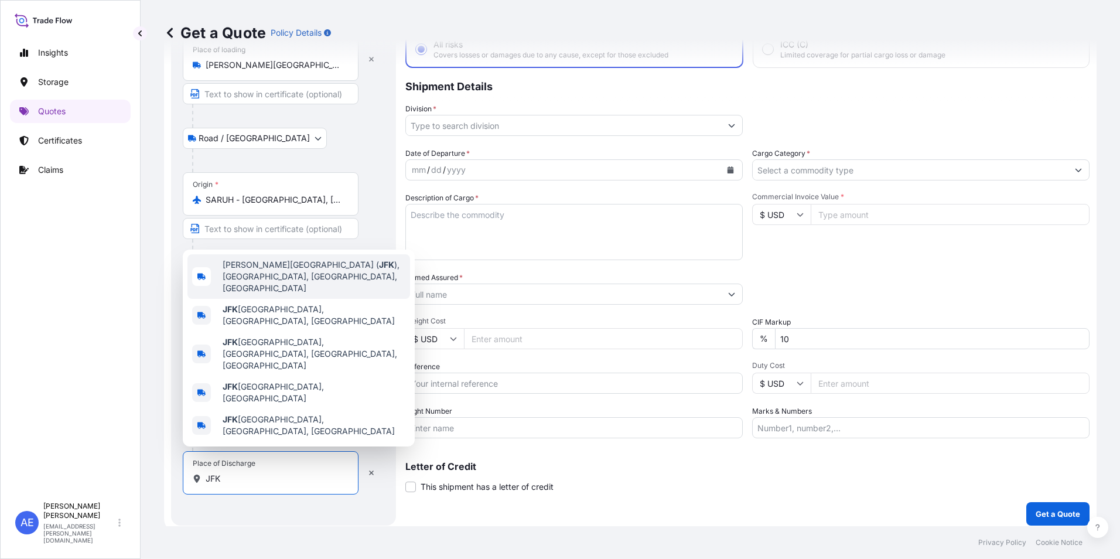
click at [256, 294] on span "[PERSON_NAME][GEOGRAPHIC_DATA] ( [GEOGRAPHIC_DATA] ), [GEOGRAPHIC_DATA], [GEOGR…" at bounding box center [314, 276] width 183 height 35
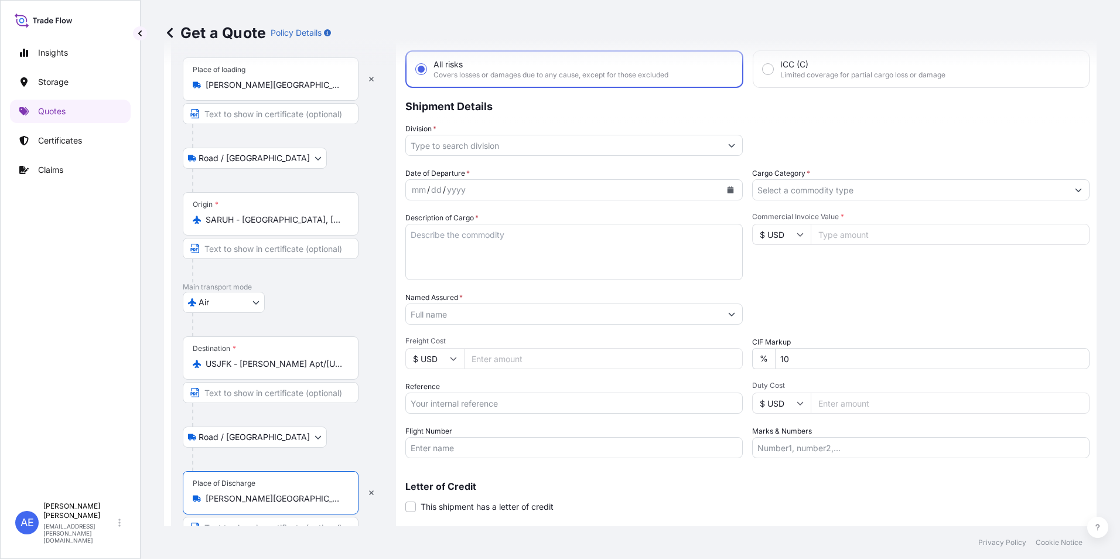
scroll to position [29, 0]
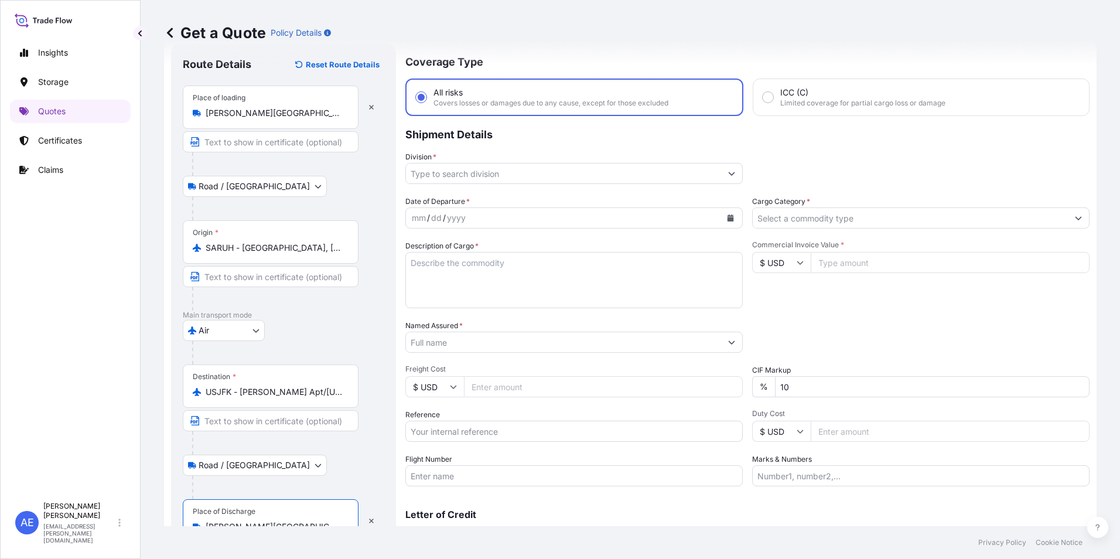
type input "[PERSON_NAME][GEOGRAPHIC_DATA] ([GEOGRAPHIC_DATA]), [GEOGRAPHIC_DATA], [GEOGRAP…"
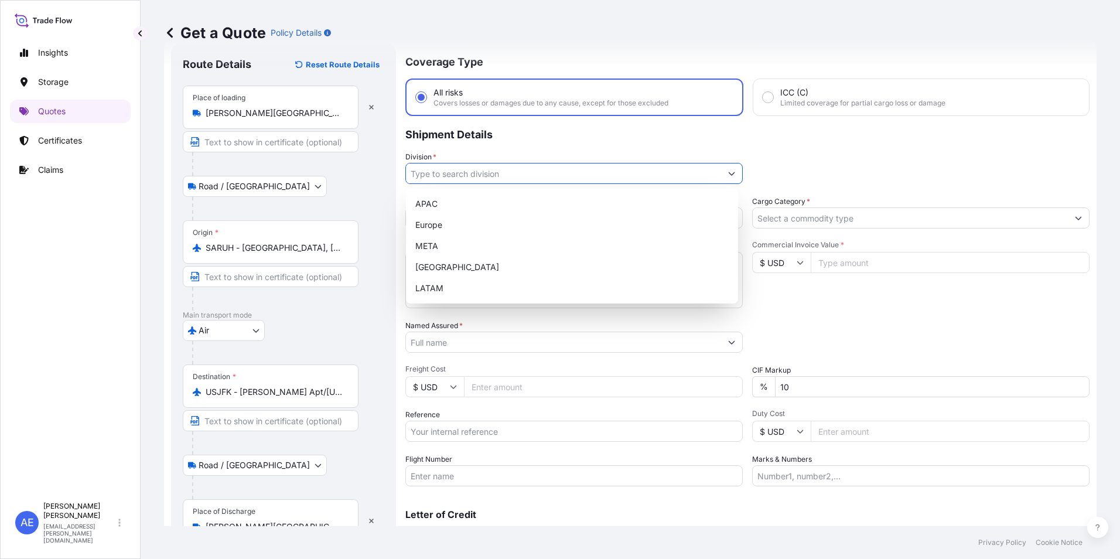
click at [704, 170] on input "Division *" at bounding box center [563, 173] width 315 height 21
click at [482, 240] on div "META" at bounding box center [572, 245] width 323 height 21
type input "META"
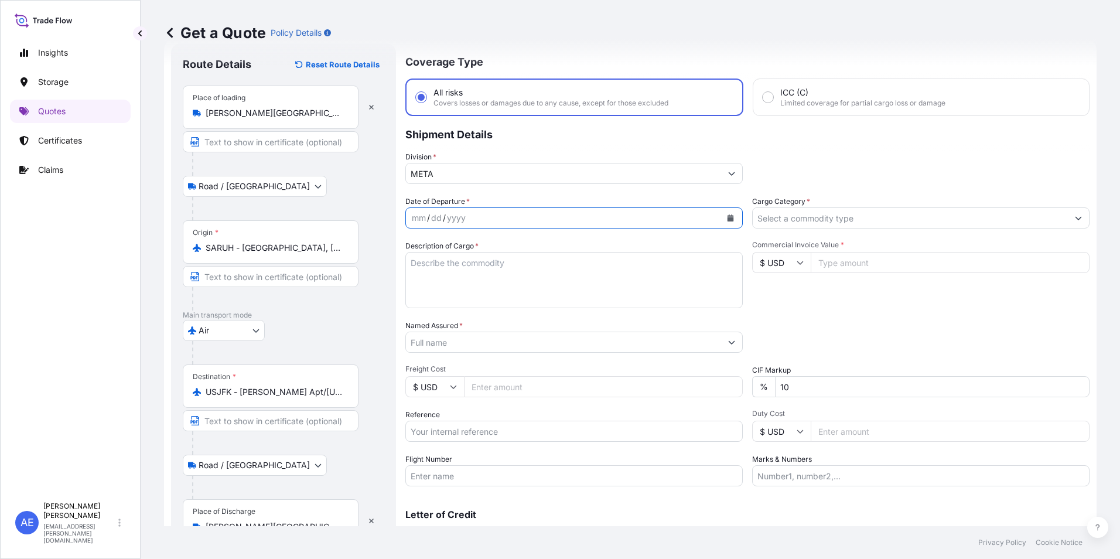
click at [727, 218] on icon "Calendar" at bounding box center [730, 217] width 6 height 7
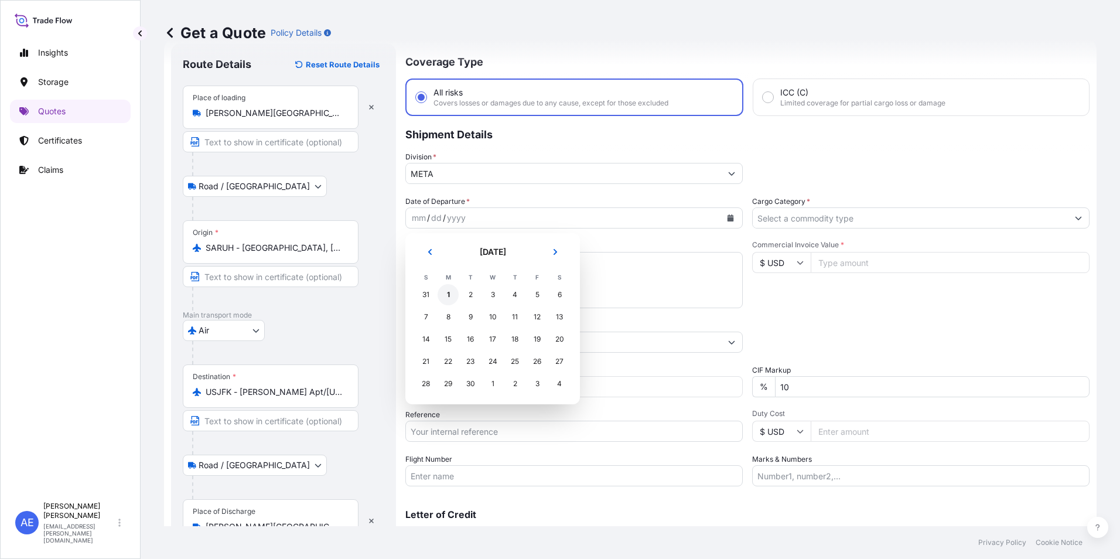
click at [447, 298] on div "1" at bounding box center [447, 294] width 21 height 21
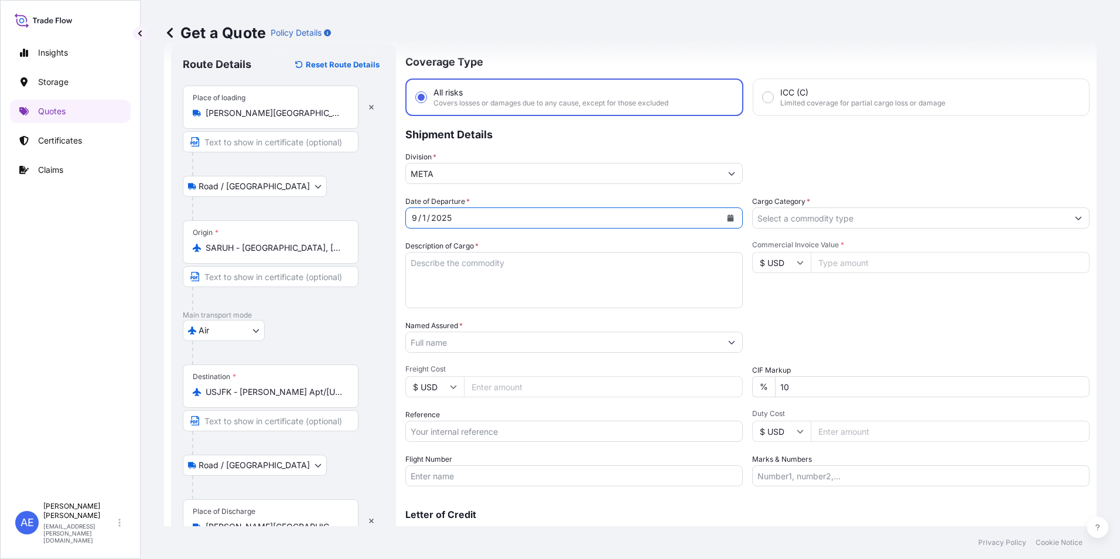
click at [477, 434] on input "Reference" at bounding box center [573, 430] width 337 height 21
paste input "SSLS3069"
type input "SSLS3069"
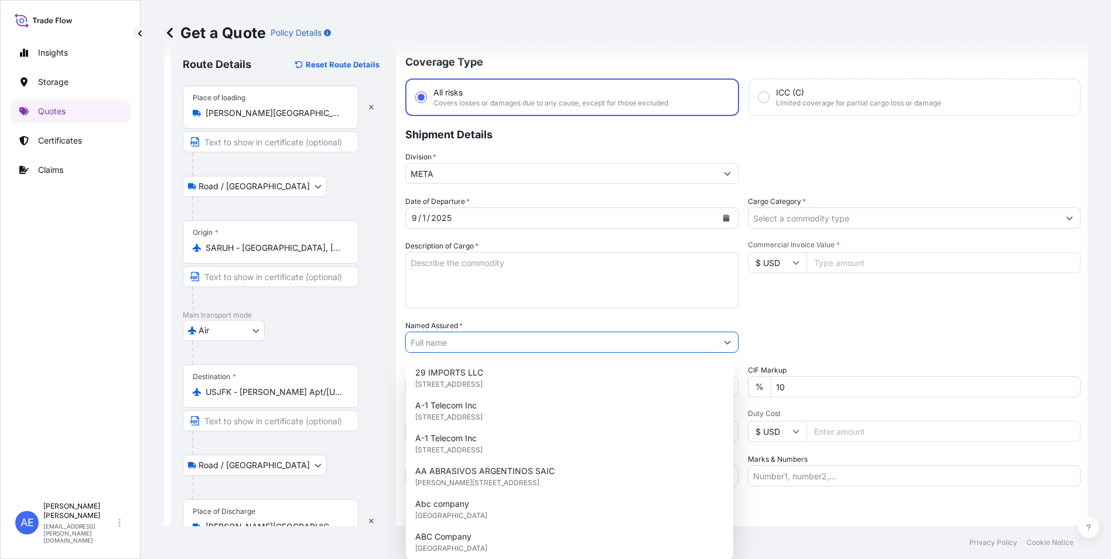
click at [521, 348] on input "Named Assured *" at bounding box center [561, 341] width 311 height 21
paste input "[PERSON_NAME] [PERSON_NAME] COMPANY."
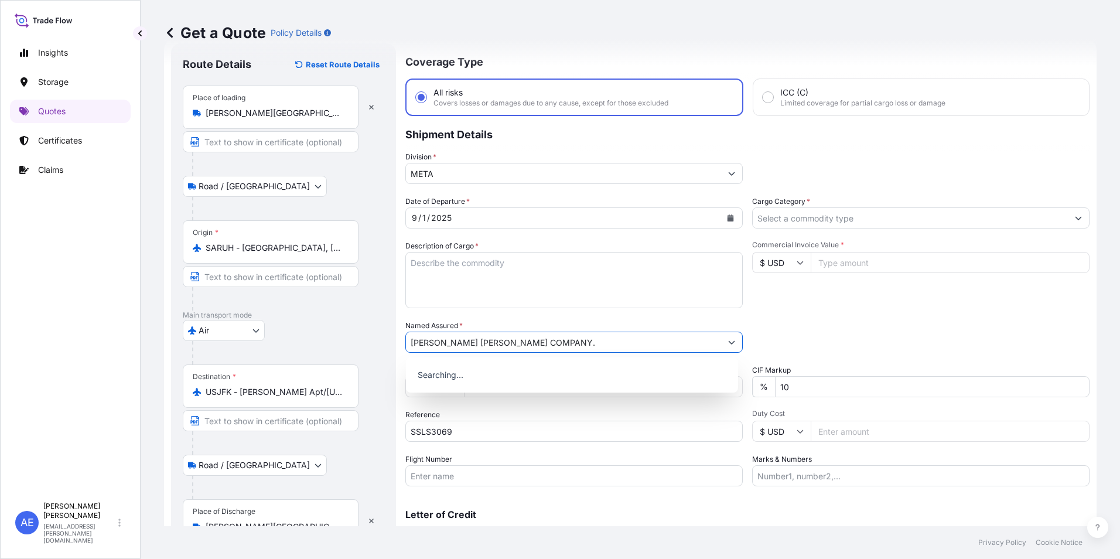
type input "[PERSON_NAME] [PERSON_NAME] COMPANY."
click at [457, 279] on textarea "Description of Cargo *" at bounding box center [573, 280] width 337 height 56
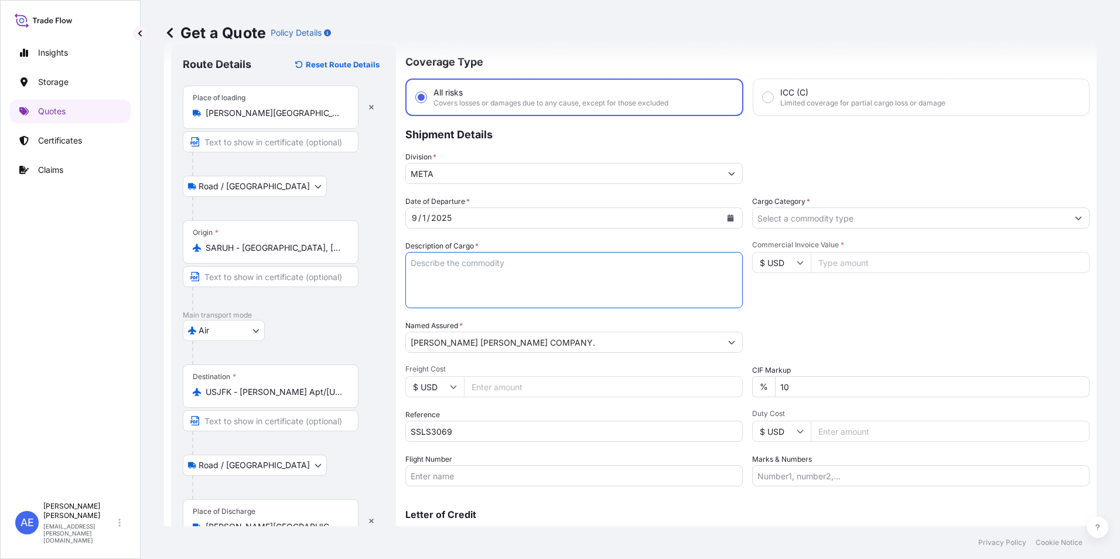
paste textarea "BAKLAVA SWEETS"
type textarea "BAKLAVA SWEETS"
click at [620, 348] on input "[PERSON_NAME] [PERSON_NAME] COMPANY." at bounding box center [563, 341] width 315 height 21
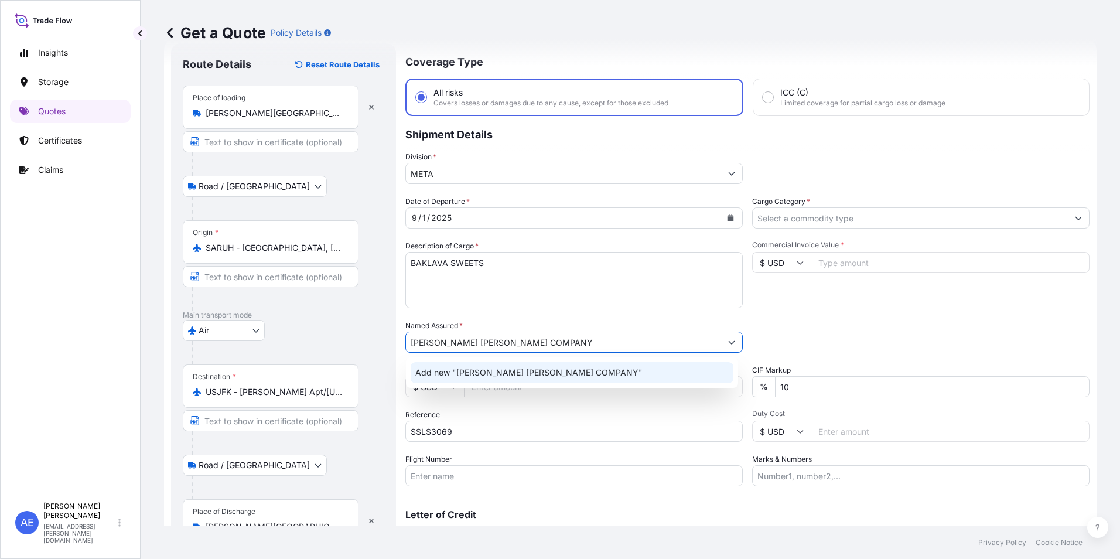
type input "[PERSON_NAME] [PERSON_NAME] COMPANY"
click at [944, 292] on div "Commercial Invoice Value * $ USD" at bounding box center [920, 274] width 337 height 68
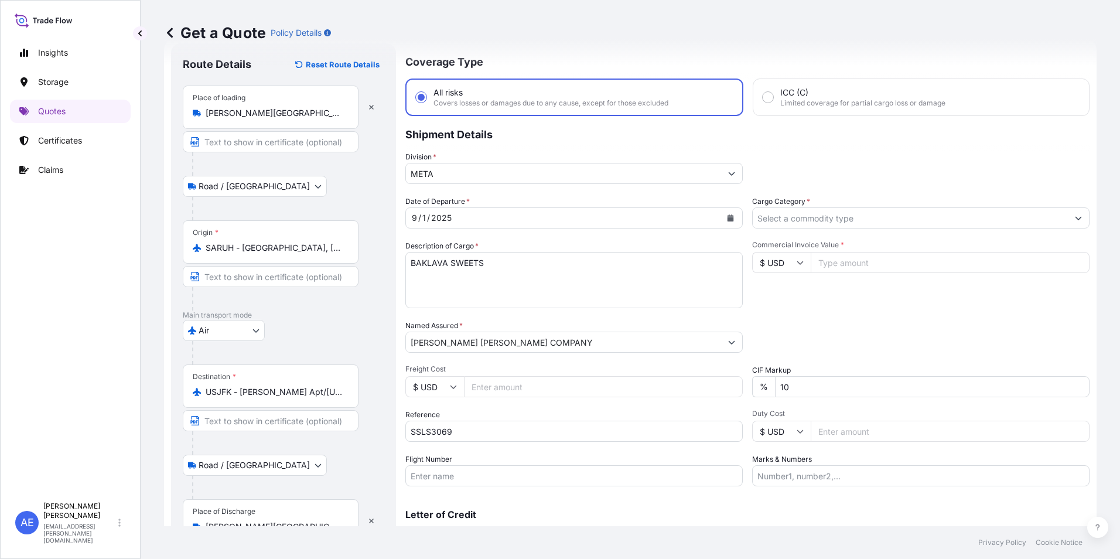
click at [862, 257] on input "Commercial Invoice Value *" at bounding box center [949, 262] width 279 height 21
paste input "16808"
type input "16808"
click at [858, 220] on input "Cargo Category *" at bounding box center [910, 217] width 315 height 21
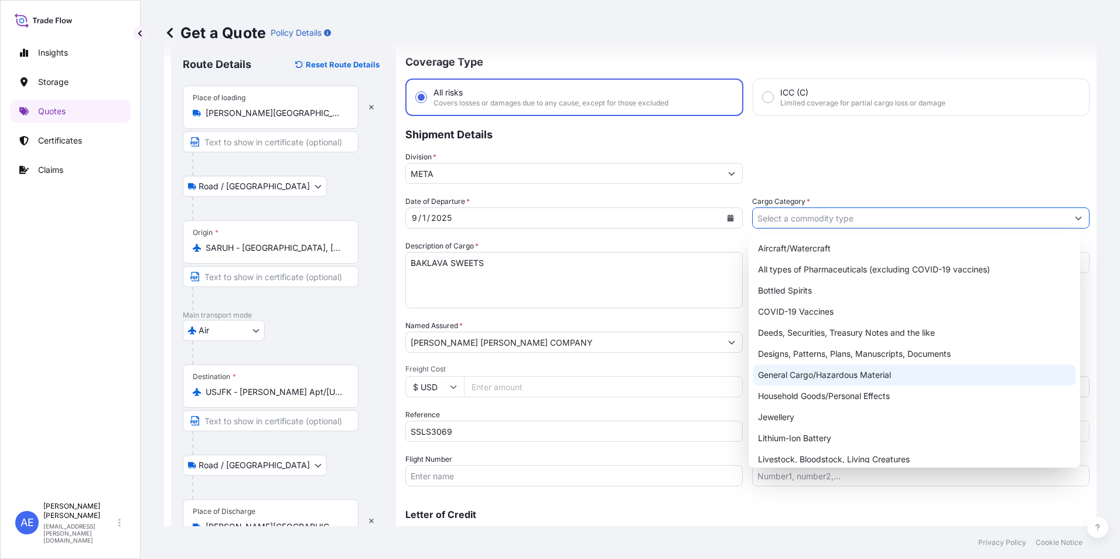
click at [807, 376] on div "General Cargo/Hazardous Material" at bounding box center [914, 374] width 323 height 21
type input "General Cargo/Hazardous Material"
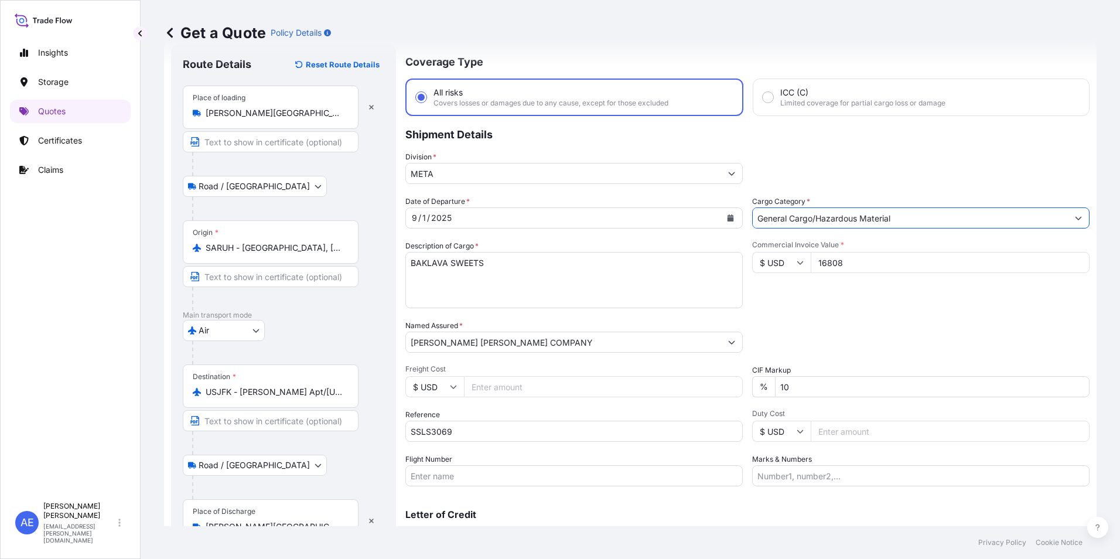
drag, startPoint x: 839, startPoint y: 385, endPoint x: 458, endPoint y: 409, distance: 381.9
click at [537, 409] on div "Date of Departure * [DATE] Cargo Category * General Cargo/Hazardous Material De…" at bounding box center [747, 341] width 684 height 290
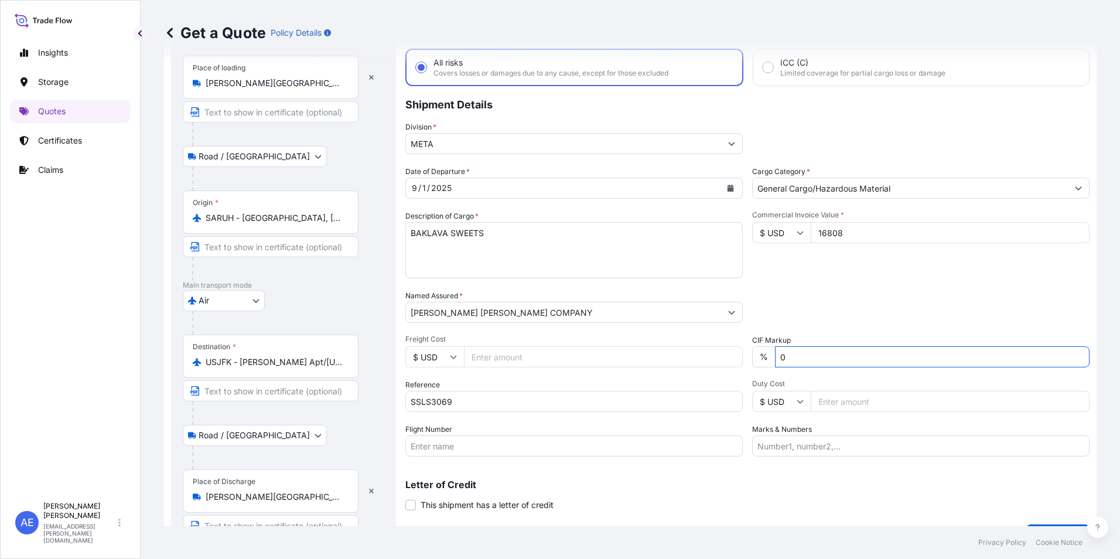
scroll to position [88, 0]
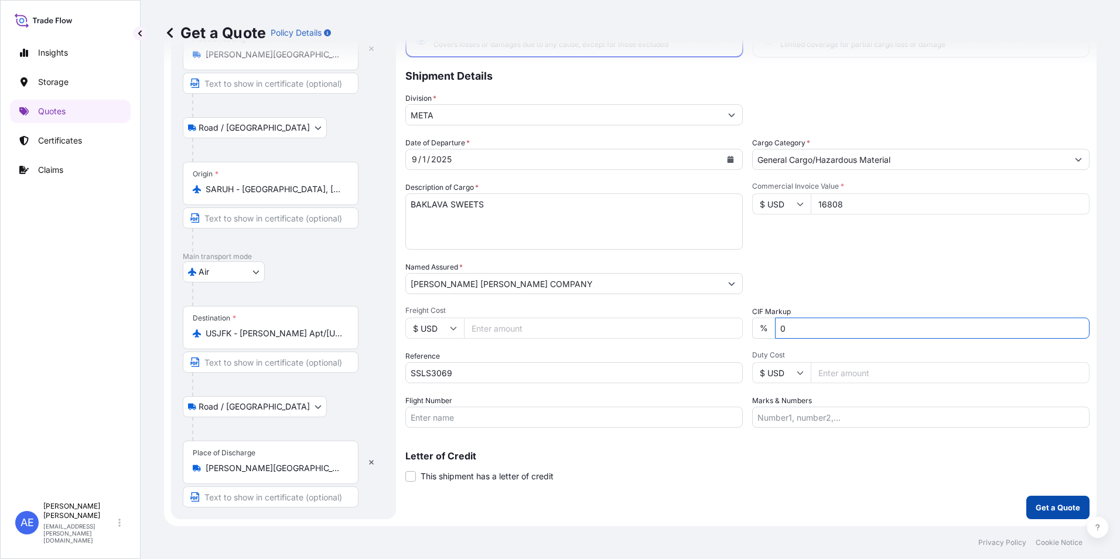
type input "0"
click at [1047, 506] on p "Get a Quote" at bounding box center [1057, 507] width 45 height 12
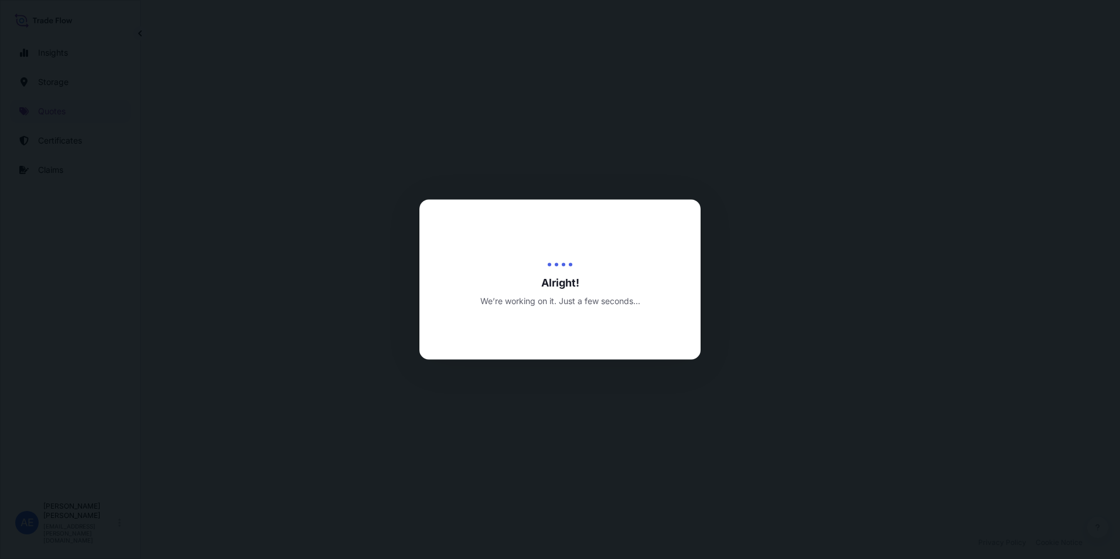
select select "Road / [GEOGRAPHIC_DATA]"
select select "Air"
select select "Road / [GEOGRAPHIC_DATA]"
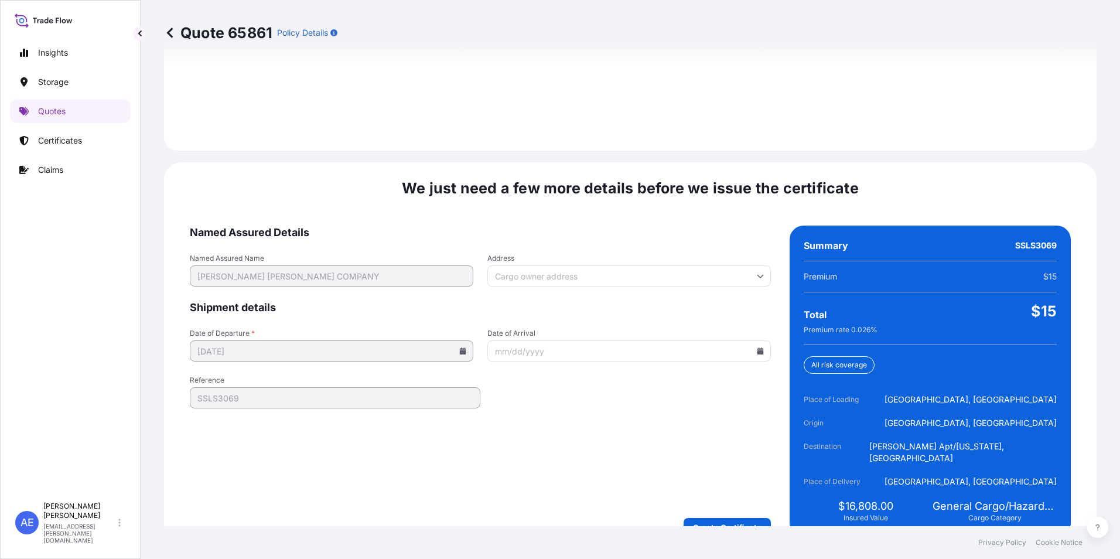
scroll to position [1743, 0]
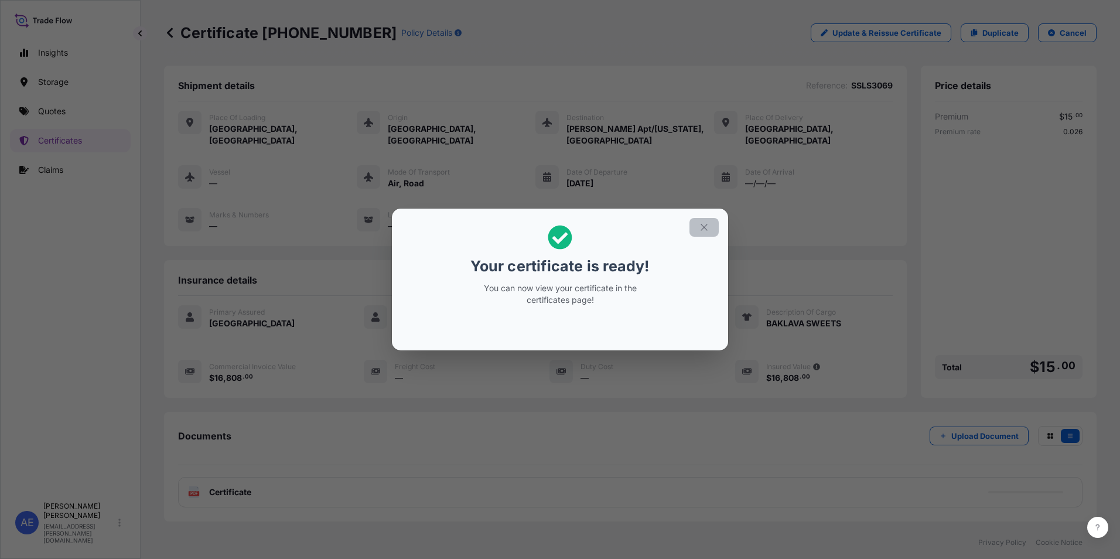
click at [707, 225] on icon "button" at bounding box center [704, 227] width 11 height 11
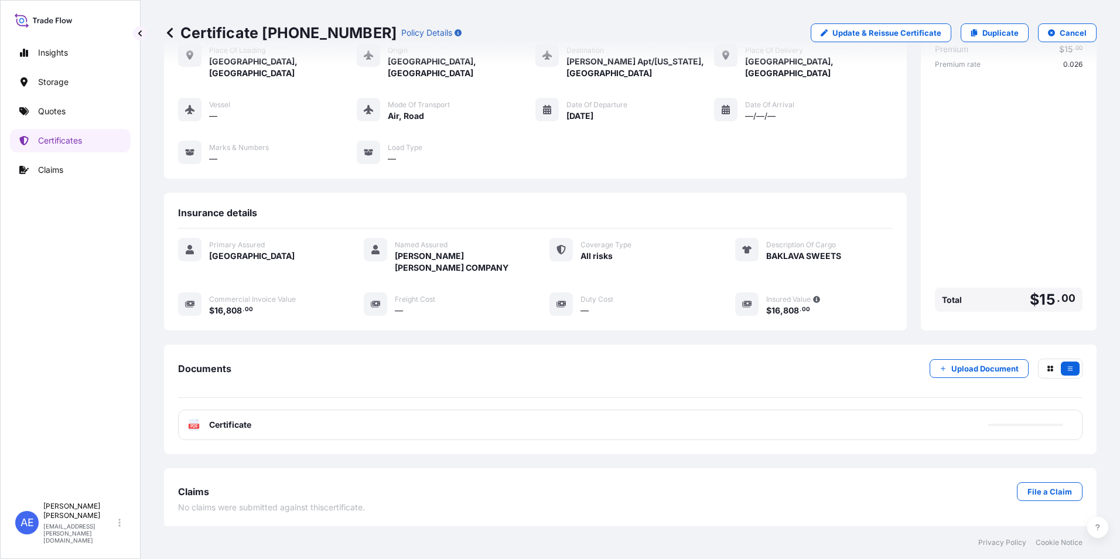
scroll to position [69, 0]
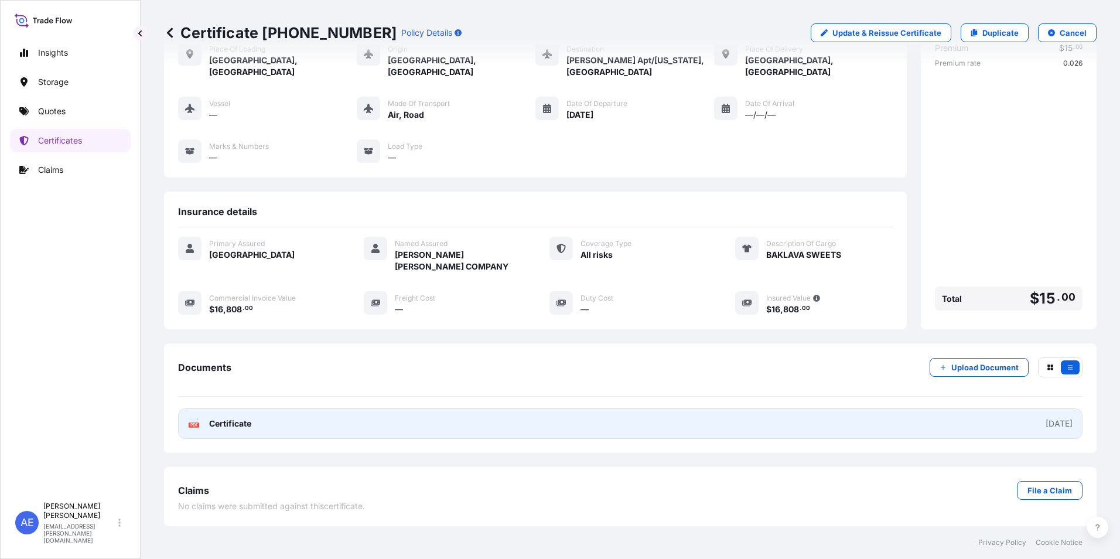
click at [316, 423] on link "PDF Certificate [DATE]" at bounding box center [630, 423] width 904 height 30
